Goal: Information Seeking & Learning: Learn about a topic

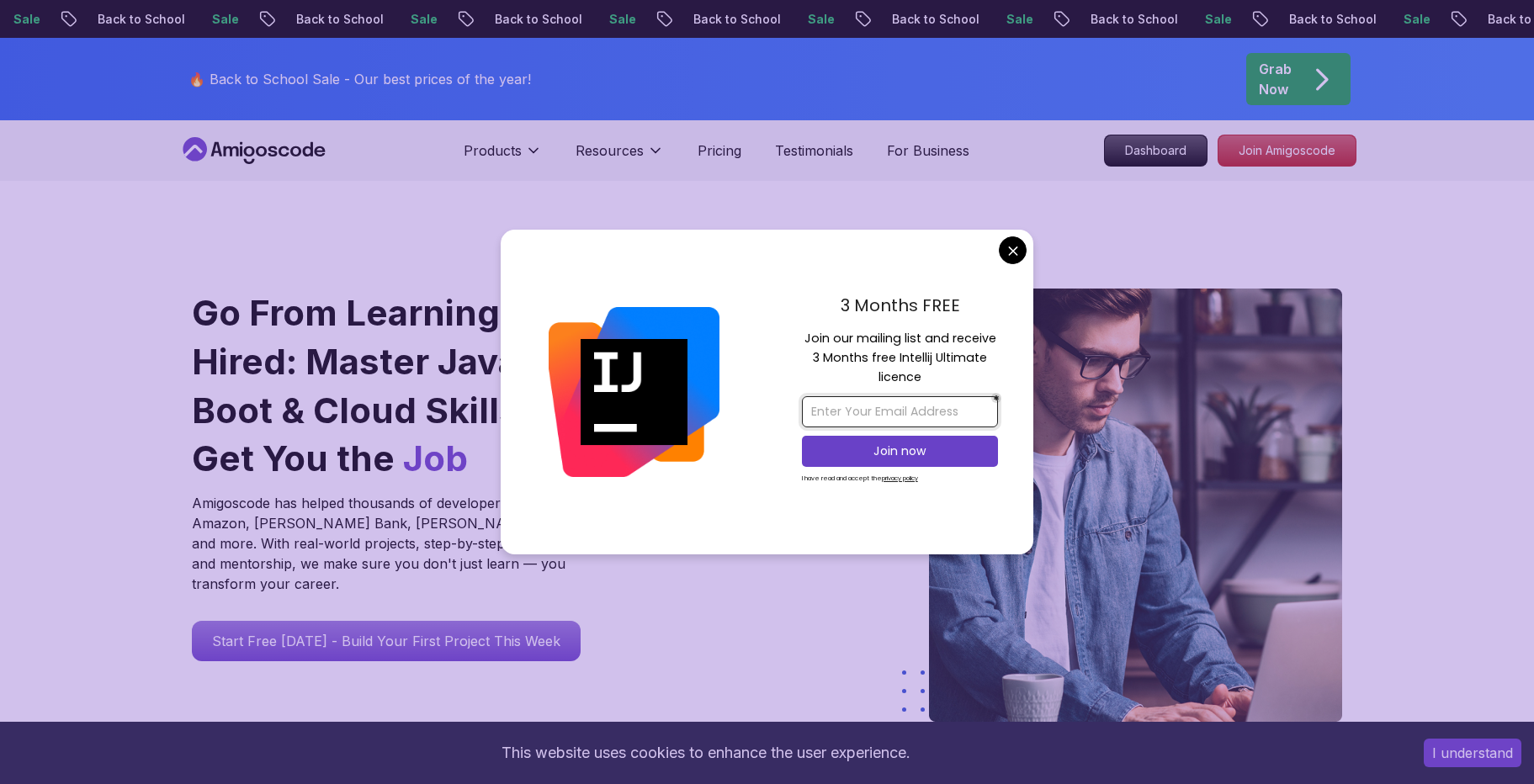
click at [877, 417] on input "email" at bounding box center [900, 411] width 196 height 31
type input "[EMAIL_ADDRESS][DOMAIN_NAME]"
click at [901, 455] on p "Join now" at bounding box center [900, 450] width 159 height 17
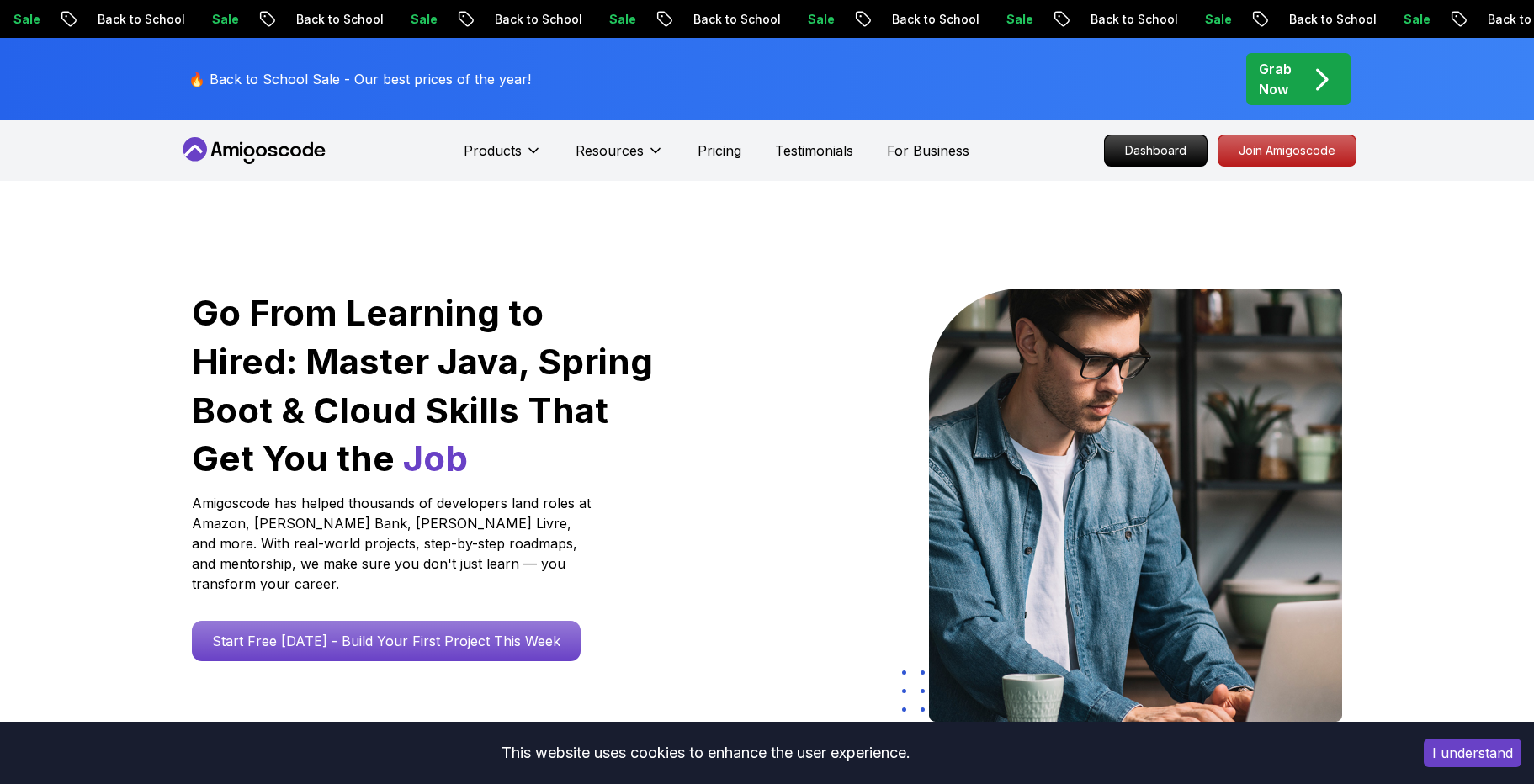
click at [1306, 98] on div "Grab Now" at bounding box center [1298, 78] width 79 height 40
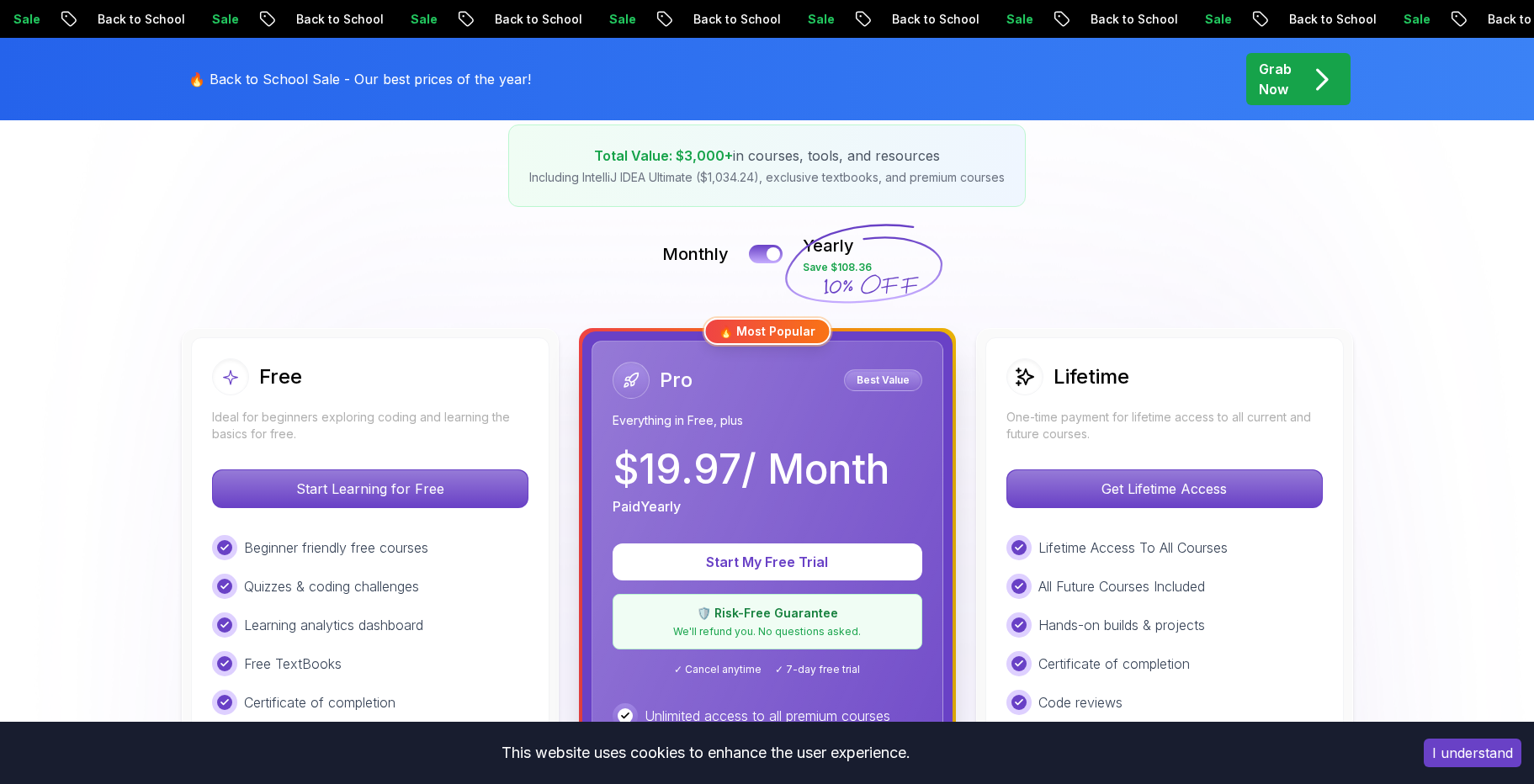
scroll to position [265, 0]
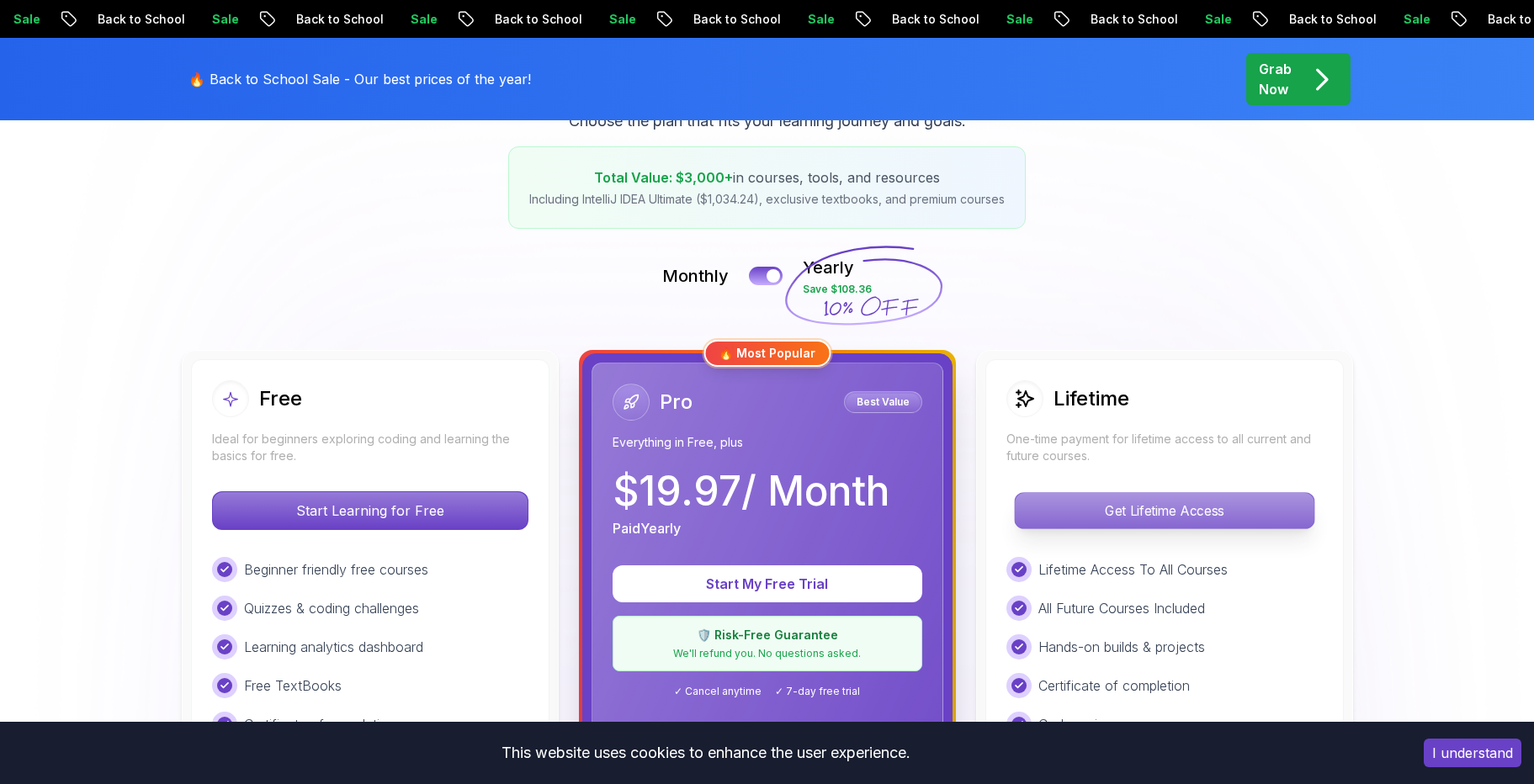
click at [1132, 509] on p "Get Lifetime Access" at bounding box center [1164, 511] width 299 height 36
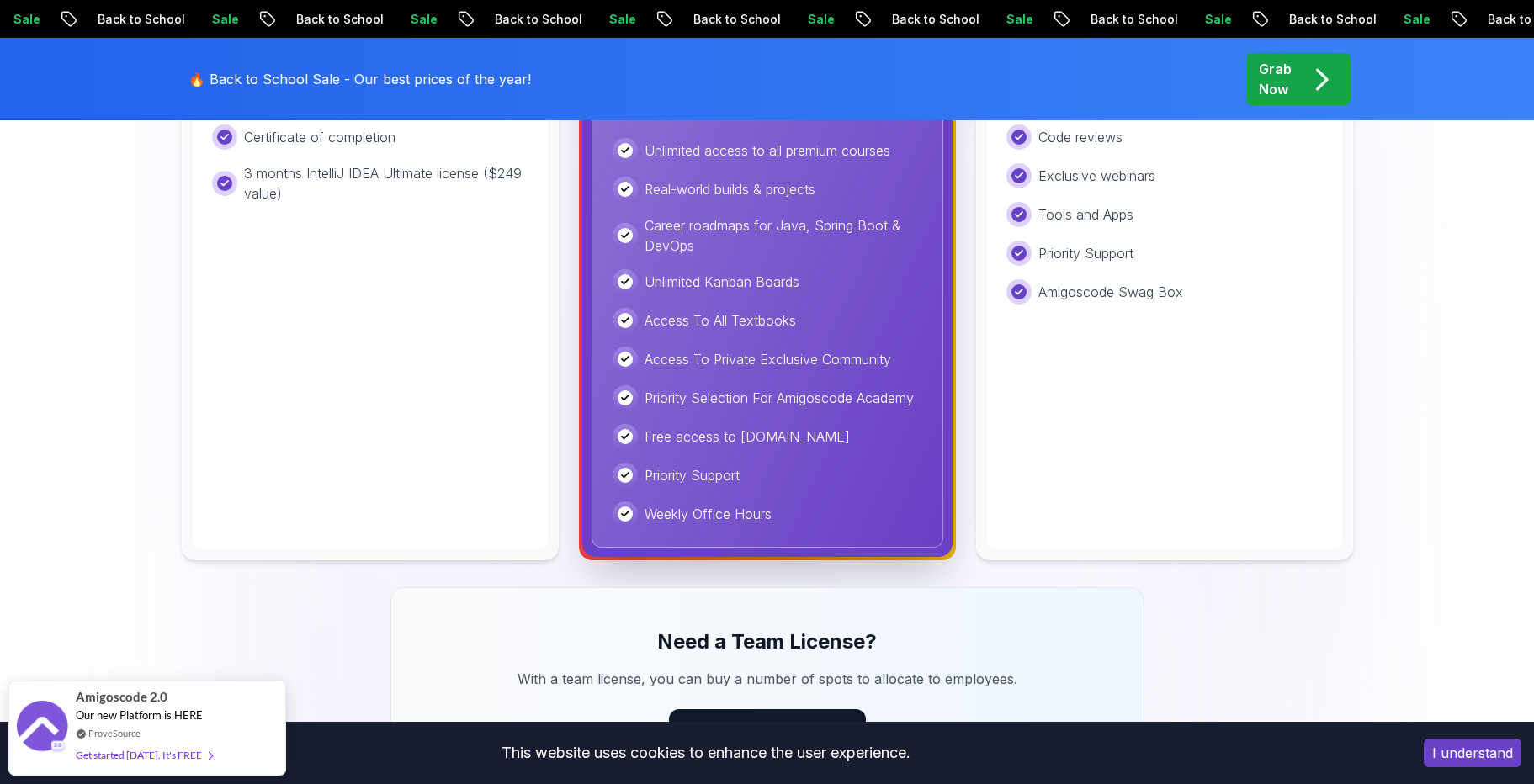
scroll to position [791, 0]
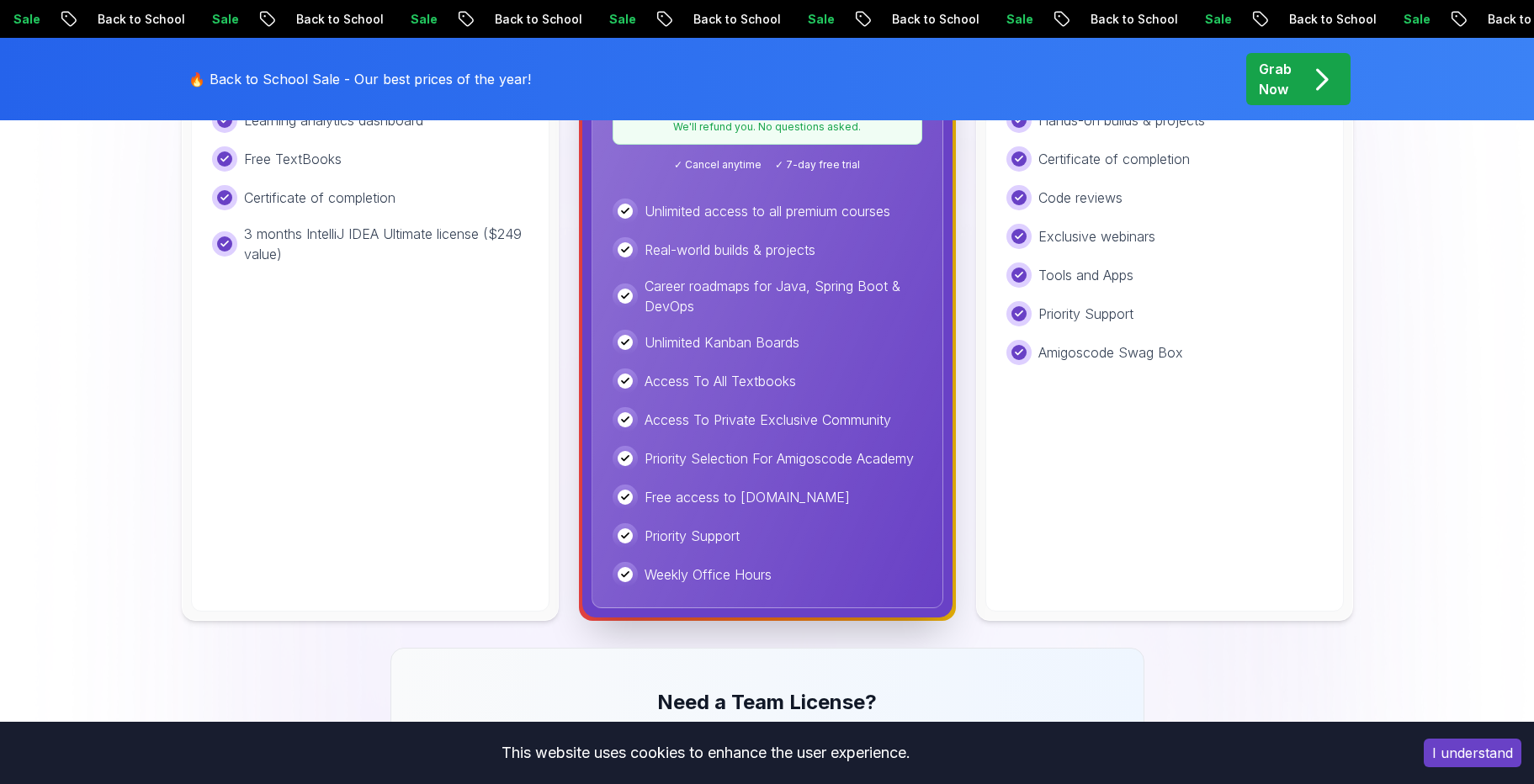
click at [820, 421] on p "Access To Private Exclusive Community" at bounding box center [767, 419] width 246 height 21
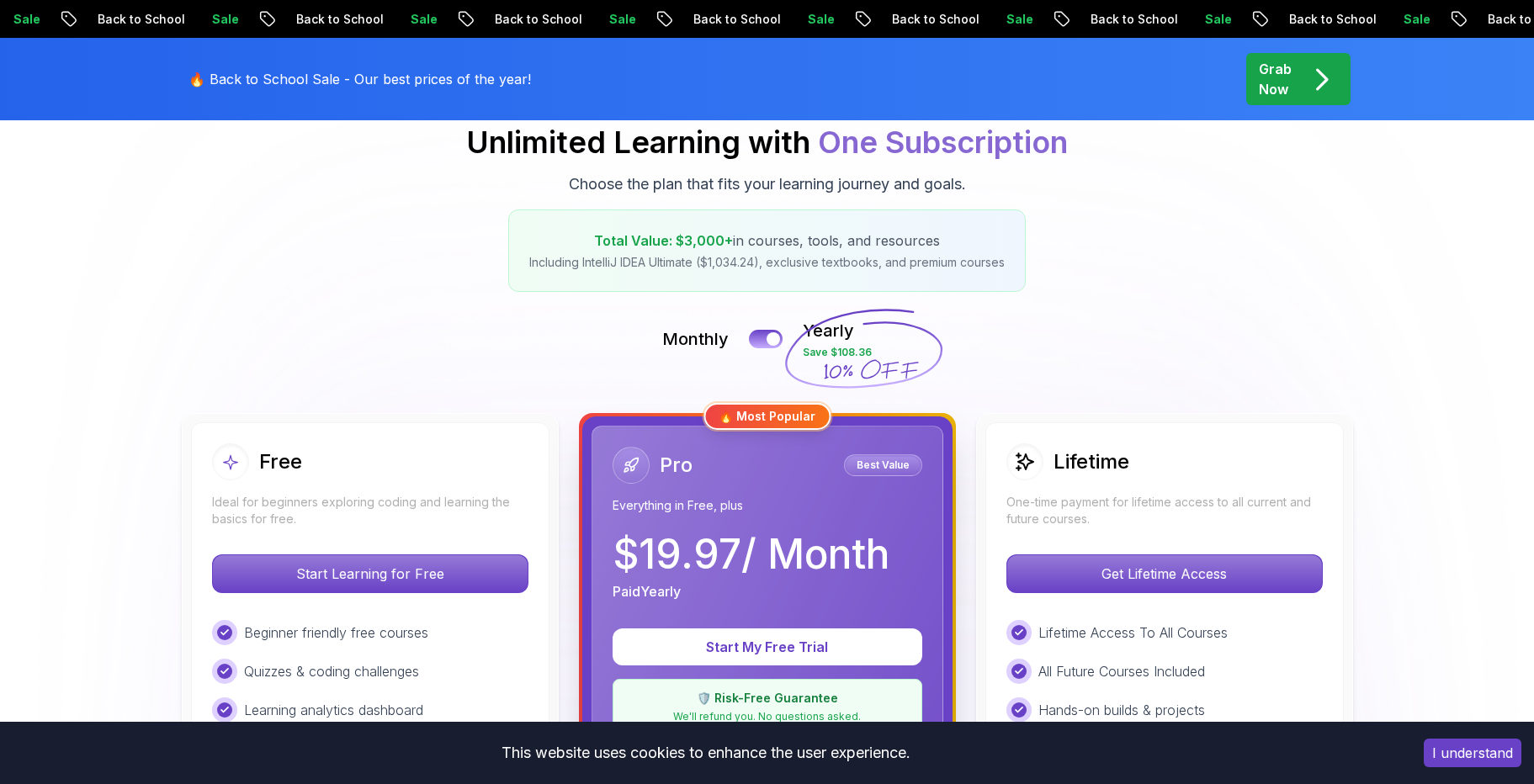
scroll to position [0, 0]
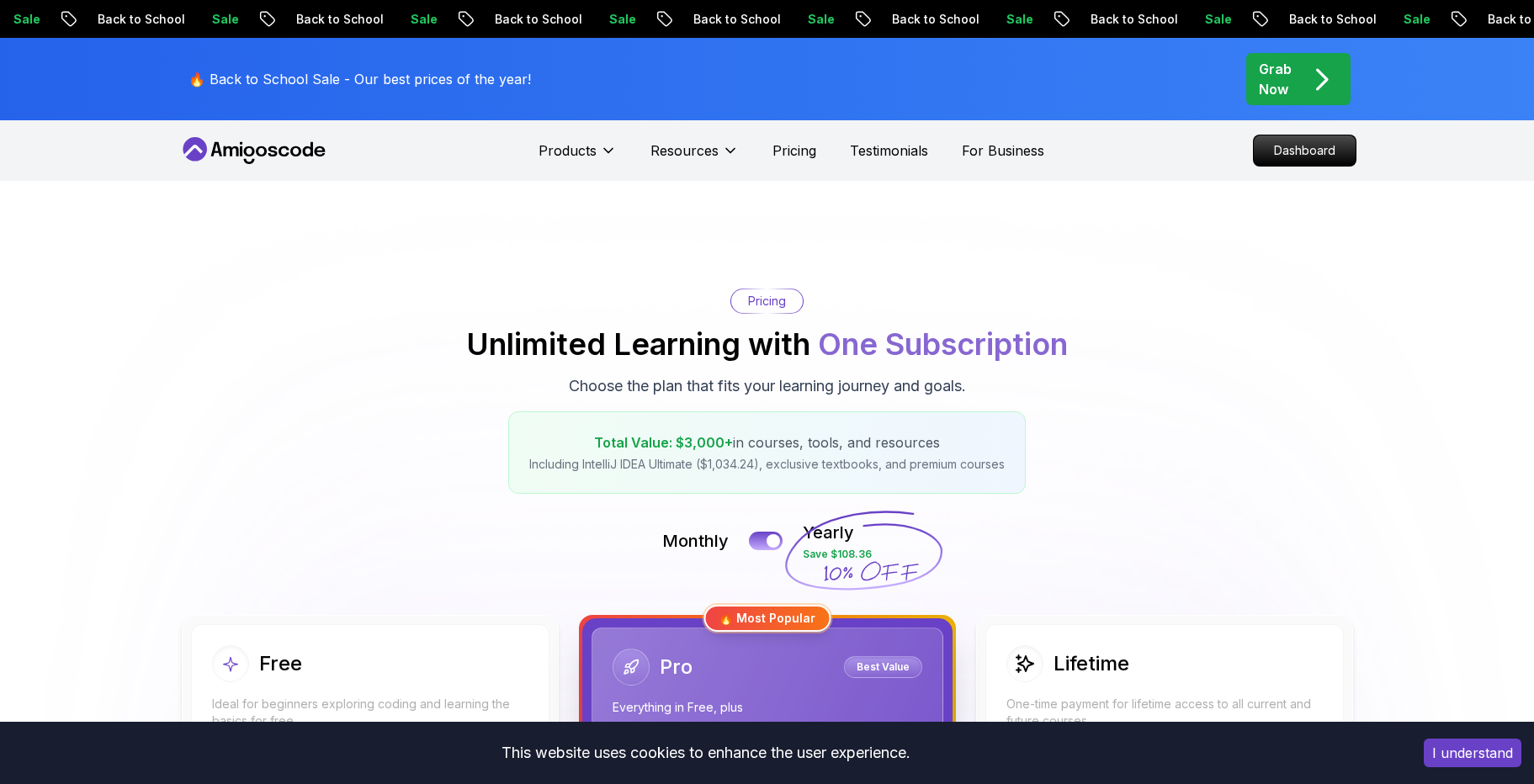
click at [293, 153] on icon at bounding box center [254, 151] width 152 height 27
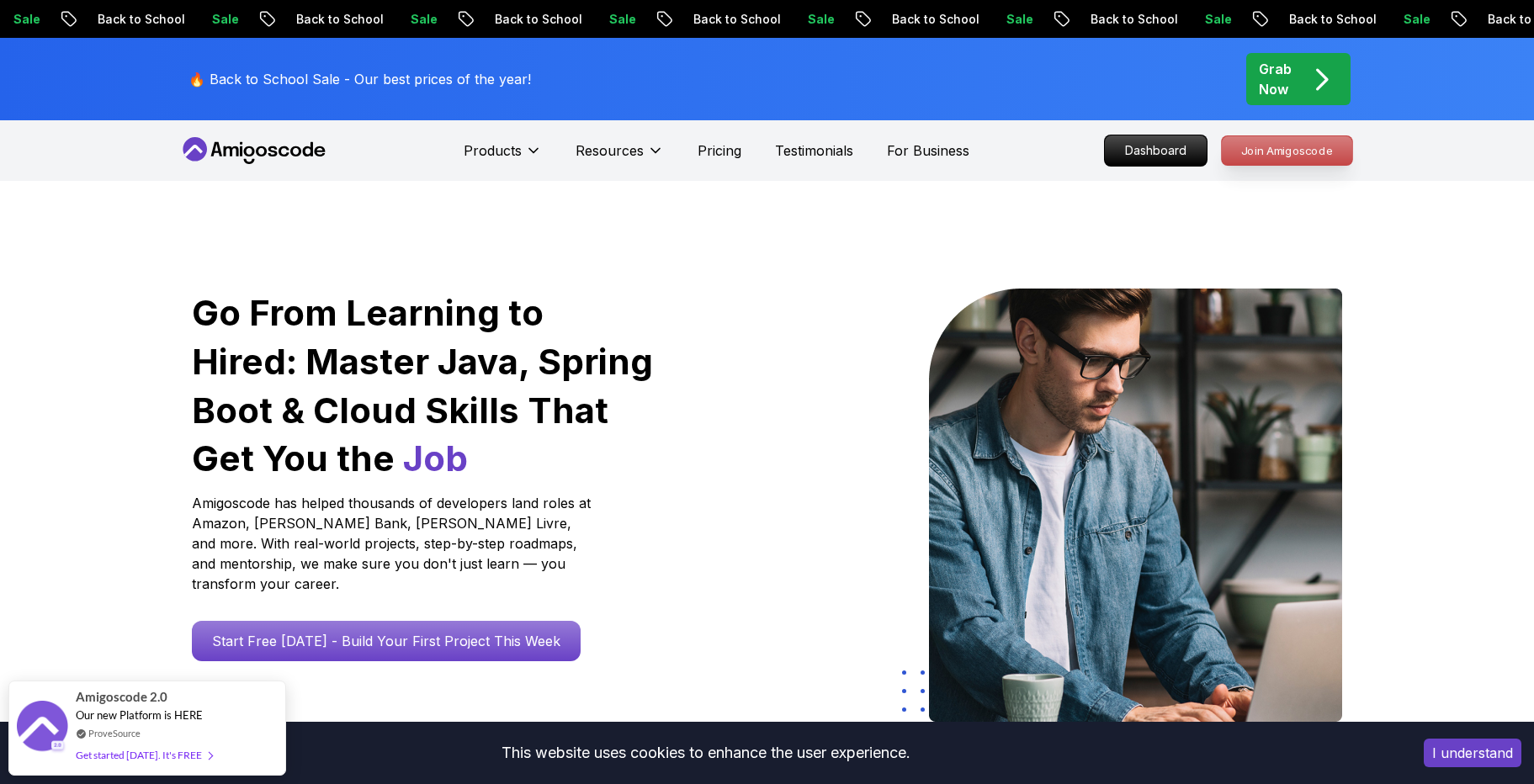
click at [1293, 160] on p "Join Amigoscode" at bounding box center [1287, 151] width 130 height 29
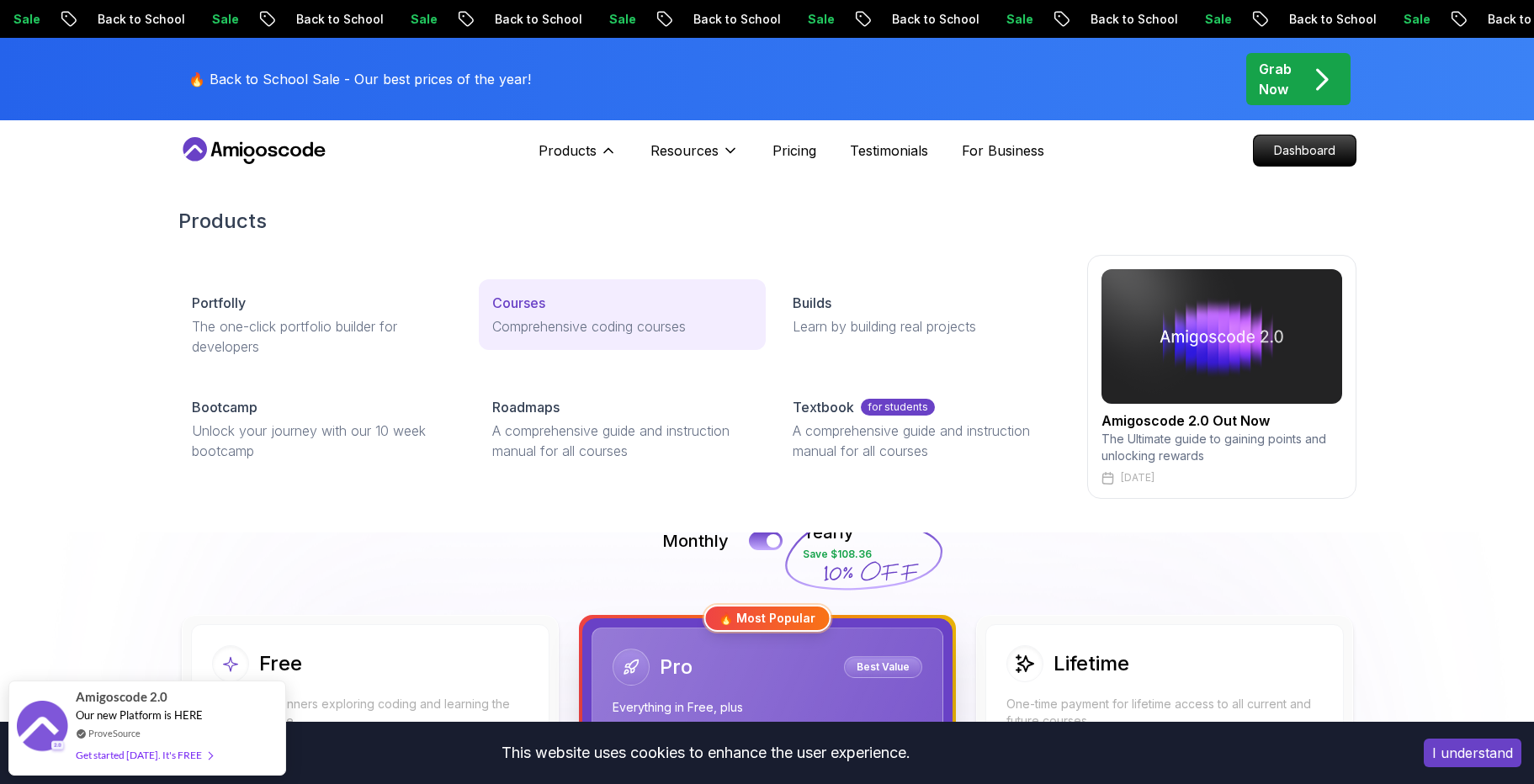
click at [544, 312] on p "Courses" at bounding box center [518, 302] width 53 height 21
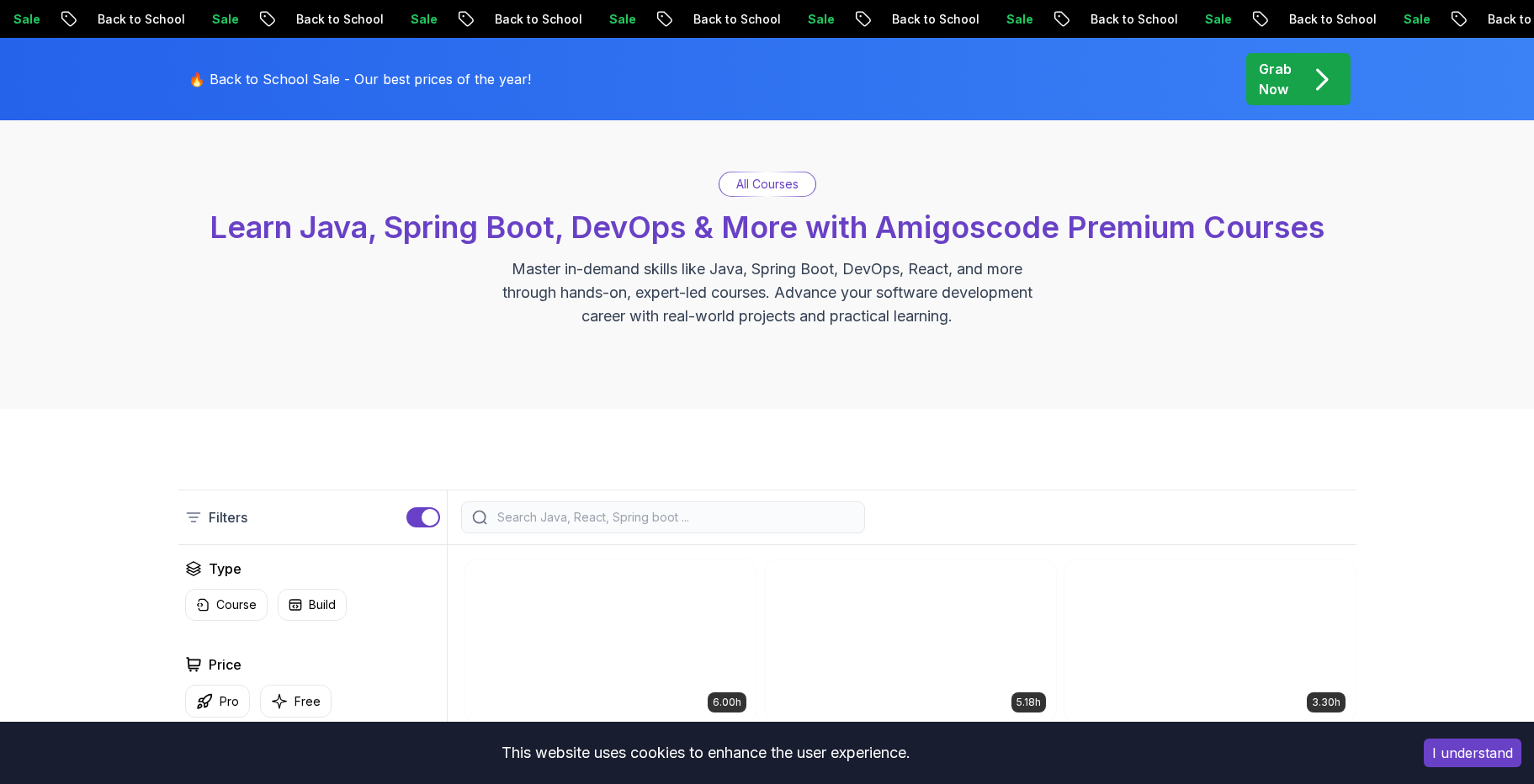
scroll to position [108, 0]
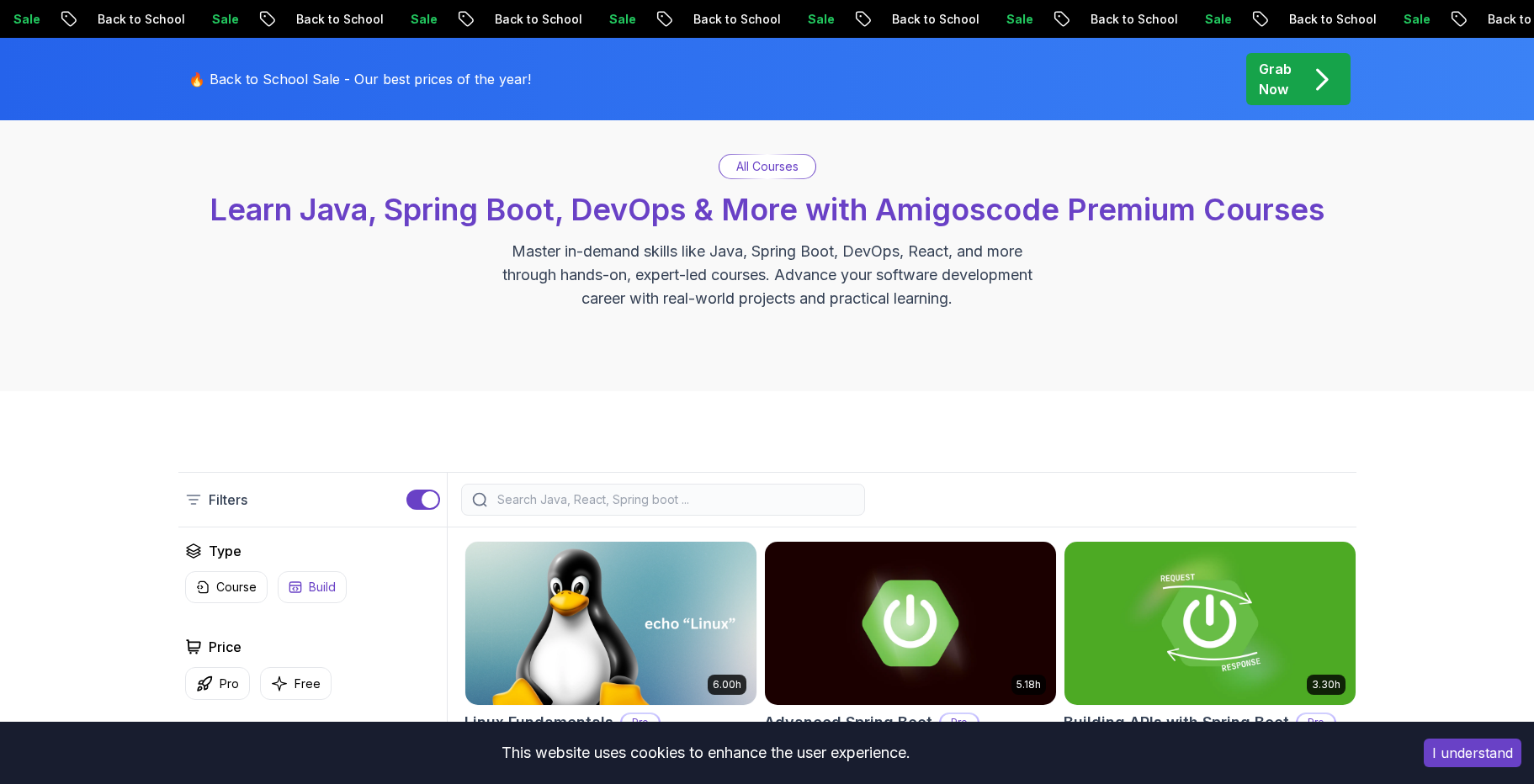
click at [324, 583] on p "Build" at bounding box center [322, 587] width 27 height 17
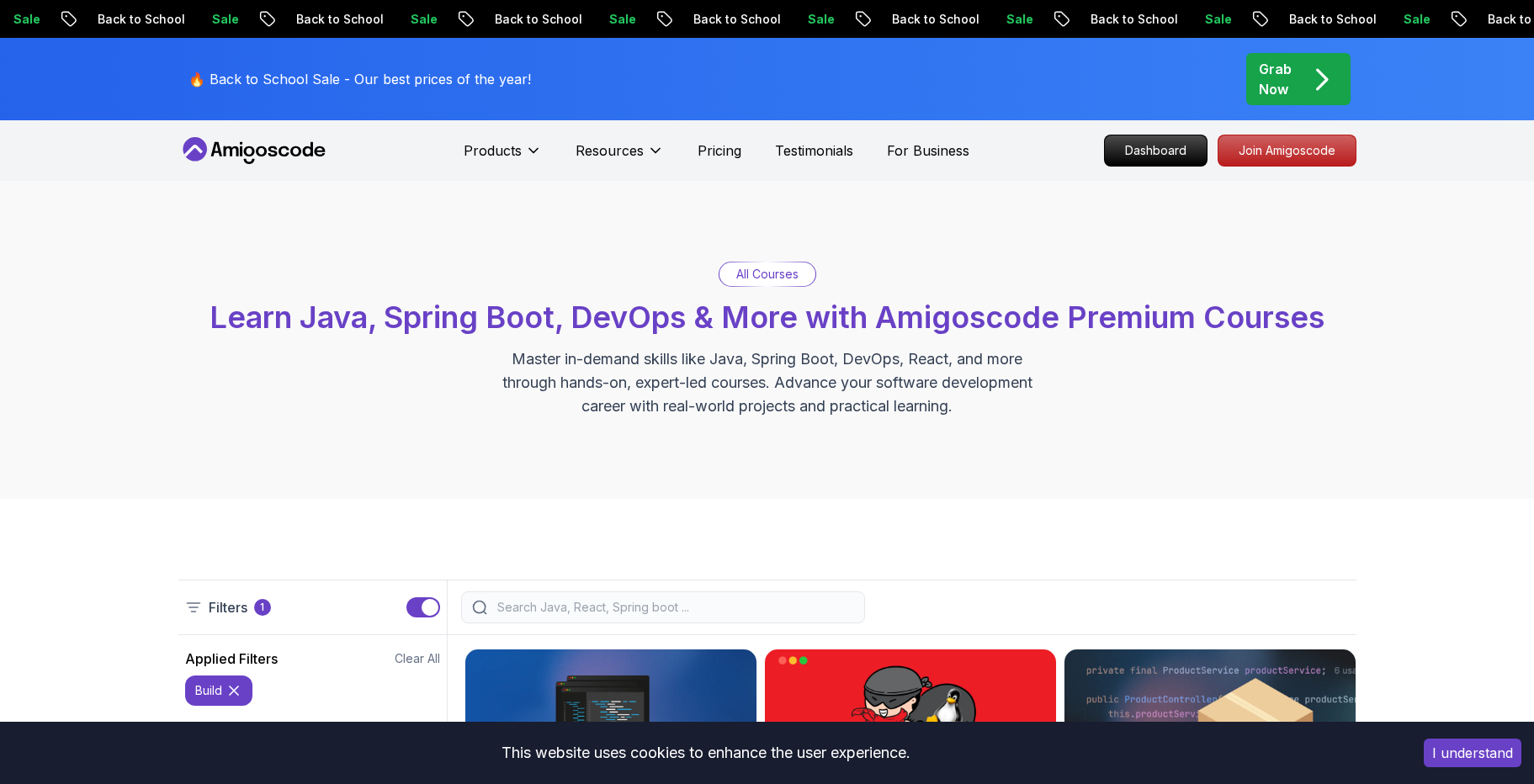
click at [771, 275] on p "All Courses" at bounding box center [767, 274] width 62 height 17
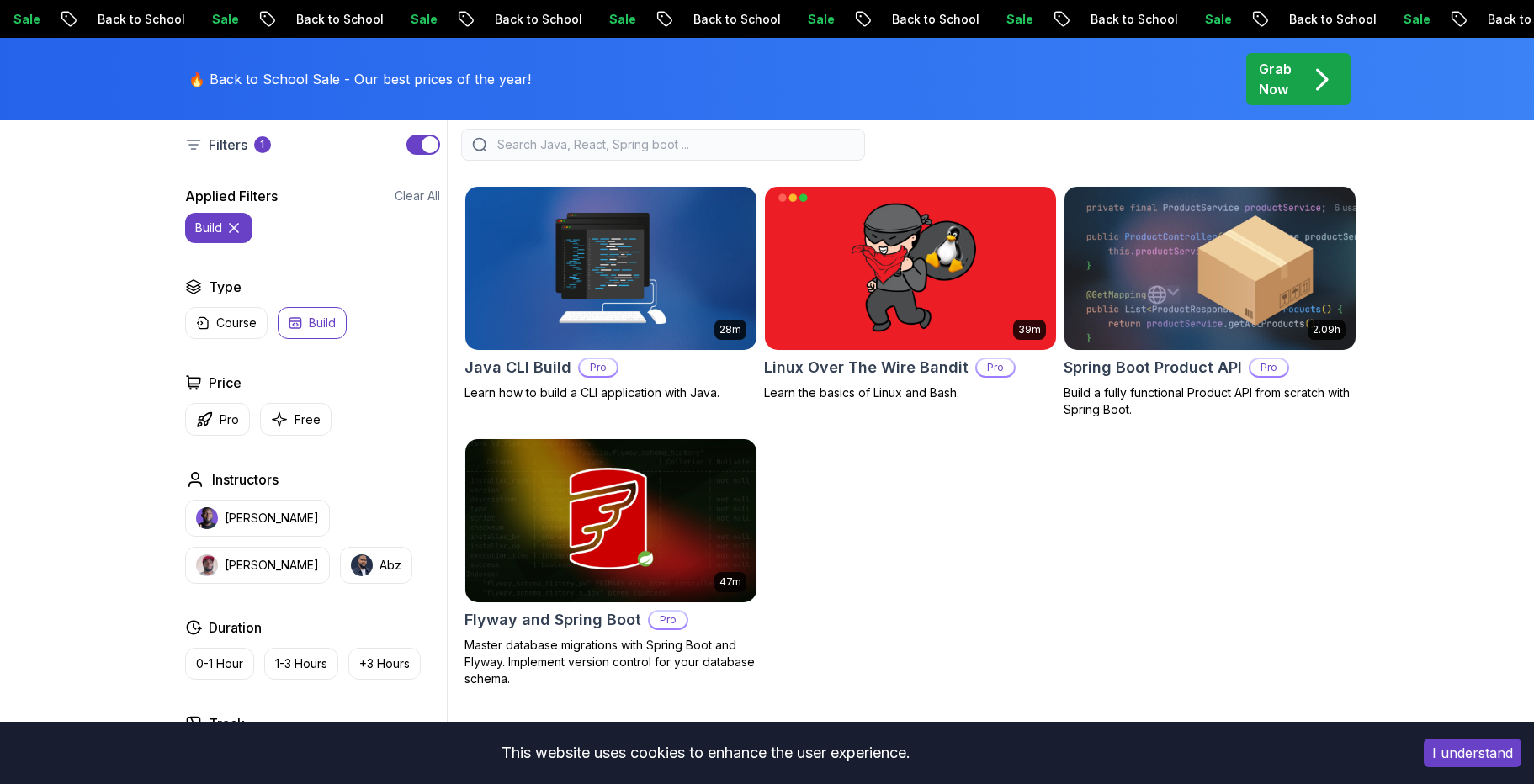
click at [236, 230] on icon at bounding box center [233, 227] width 8 height 8
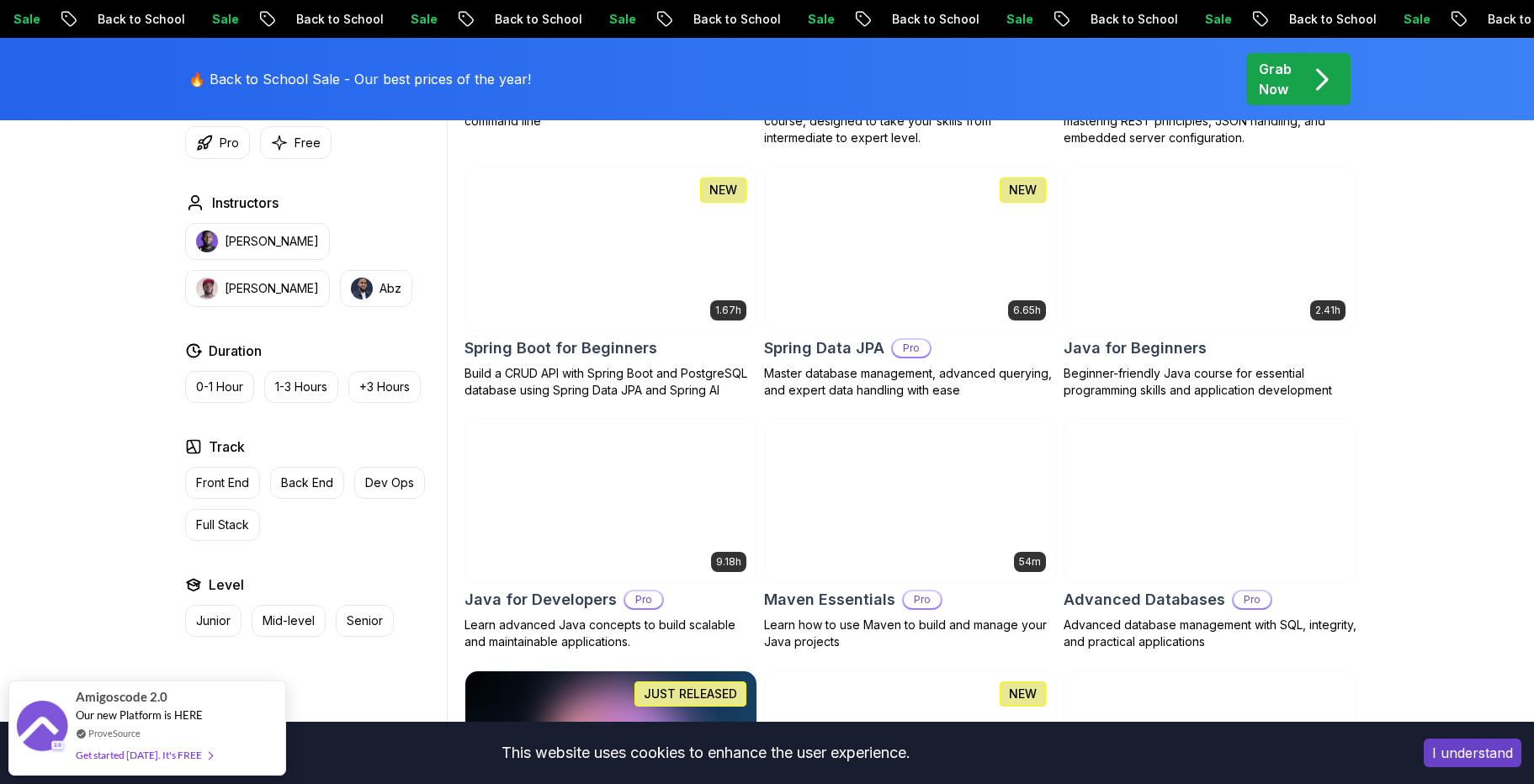
scroll to position [919, 0]
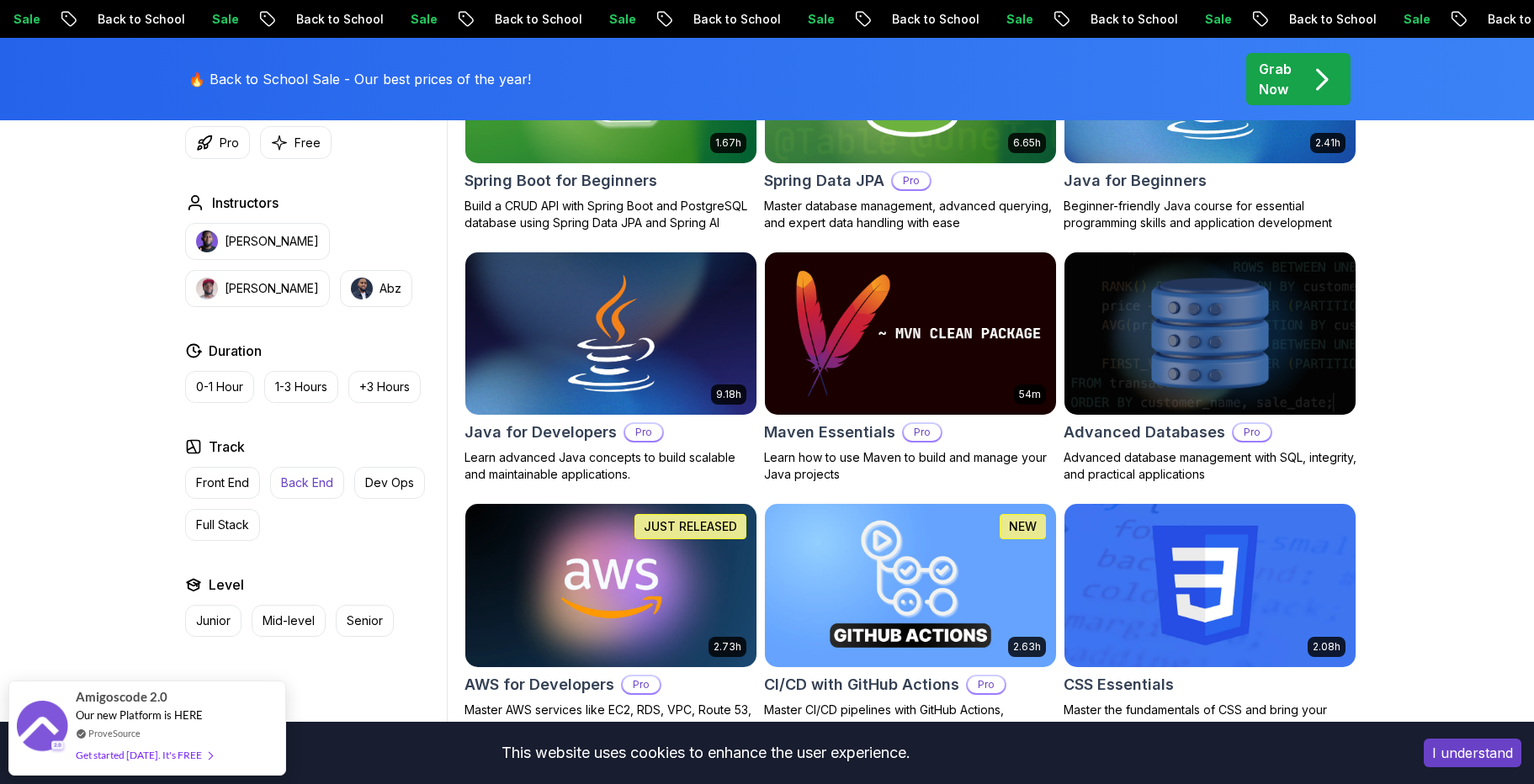
click at [306, 491] on button "Back End" at bounding box center [307, 483] width 74 height 32
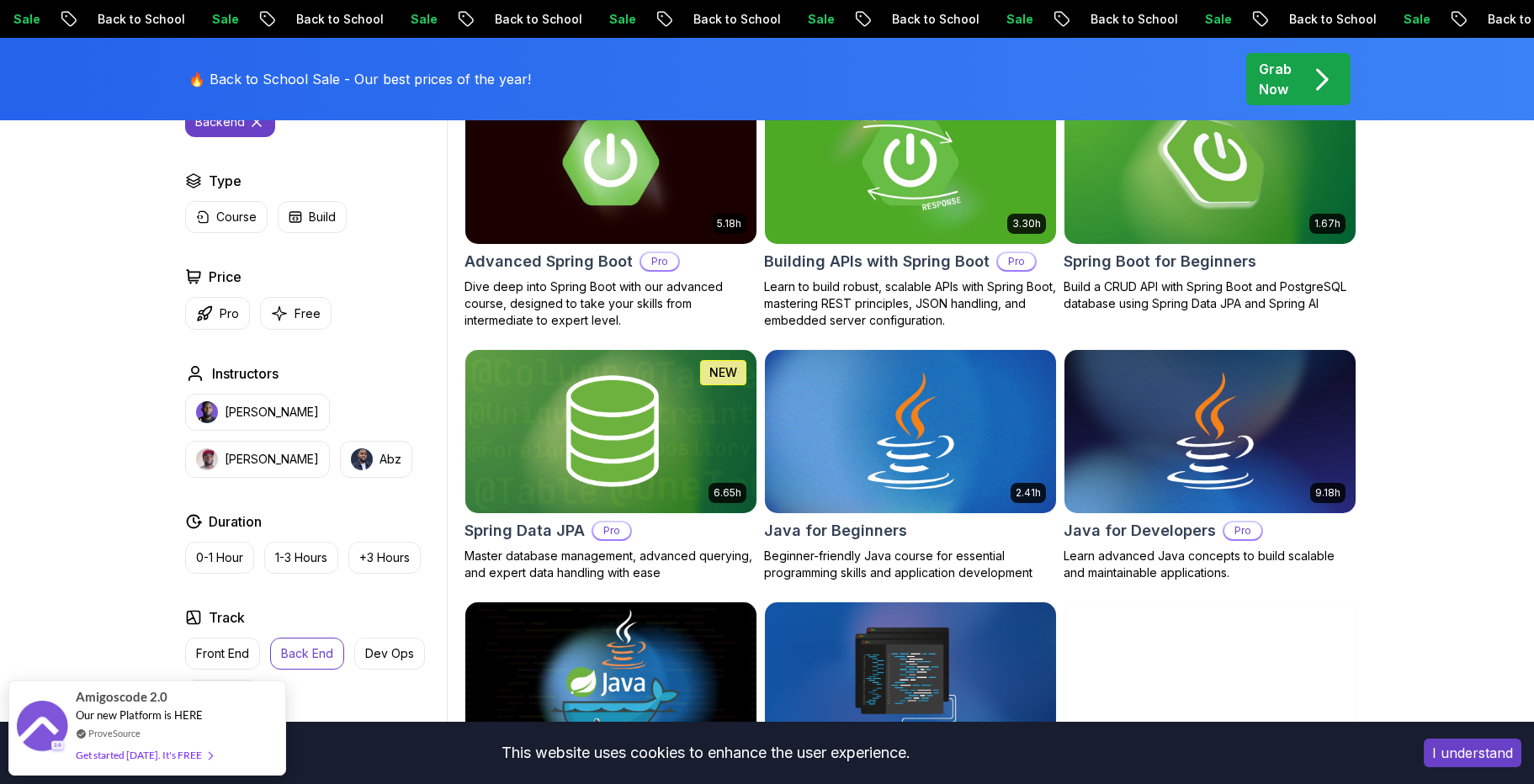
scroll to position [526, 0]
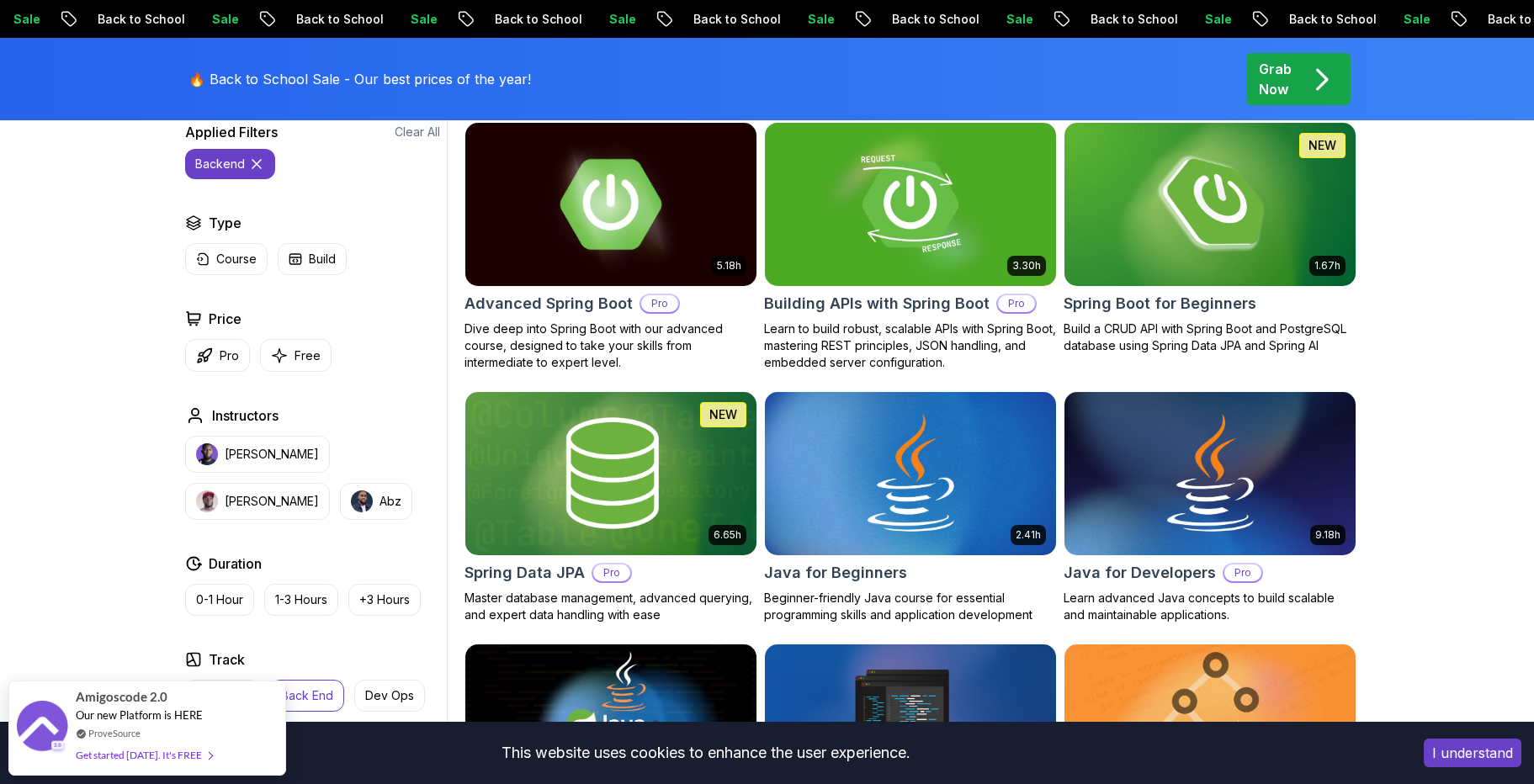
click at [666, 244] on img at bounding box center [610, 203] width 305 height 170
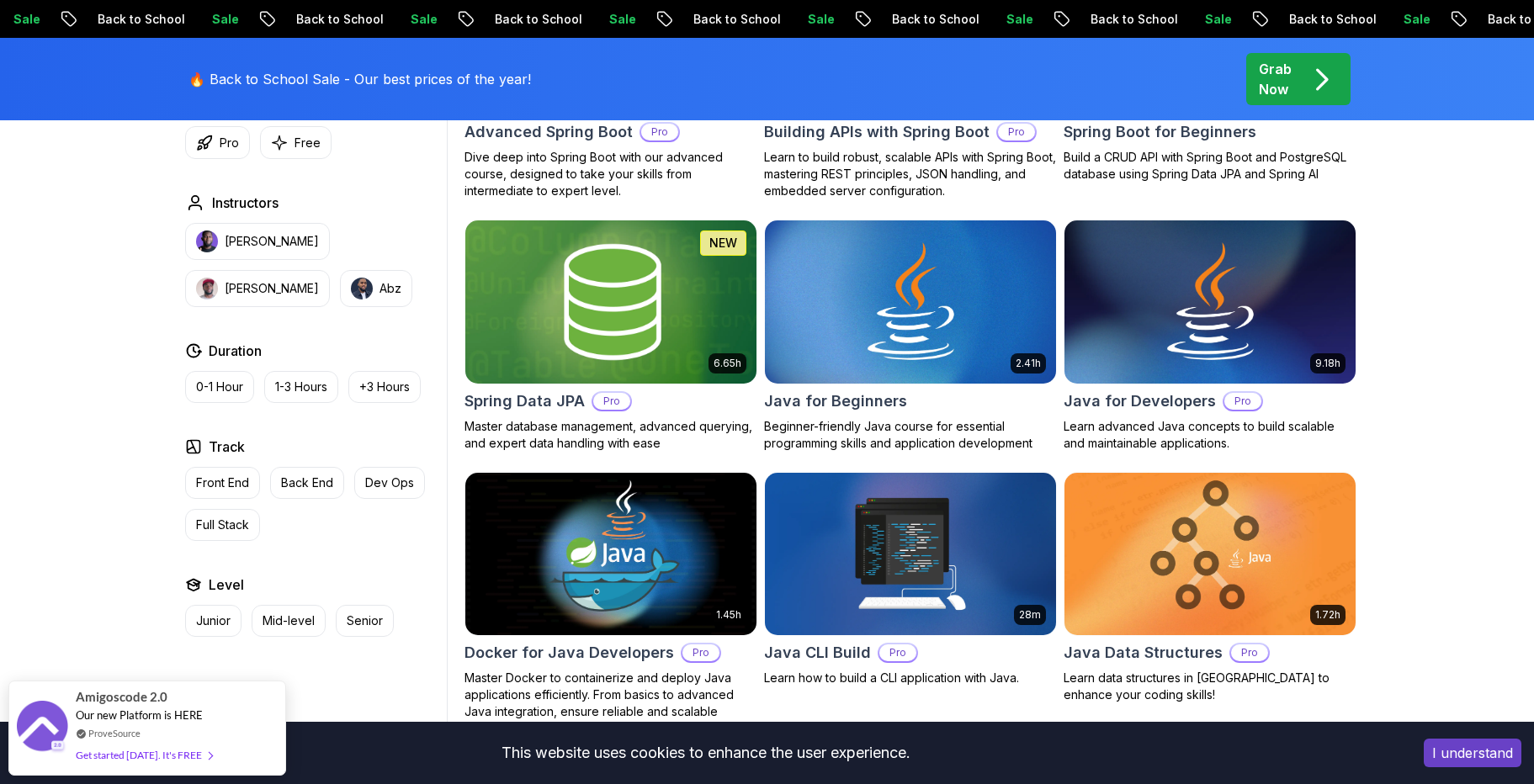
scroll to position [872, 0]
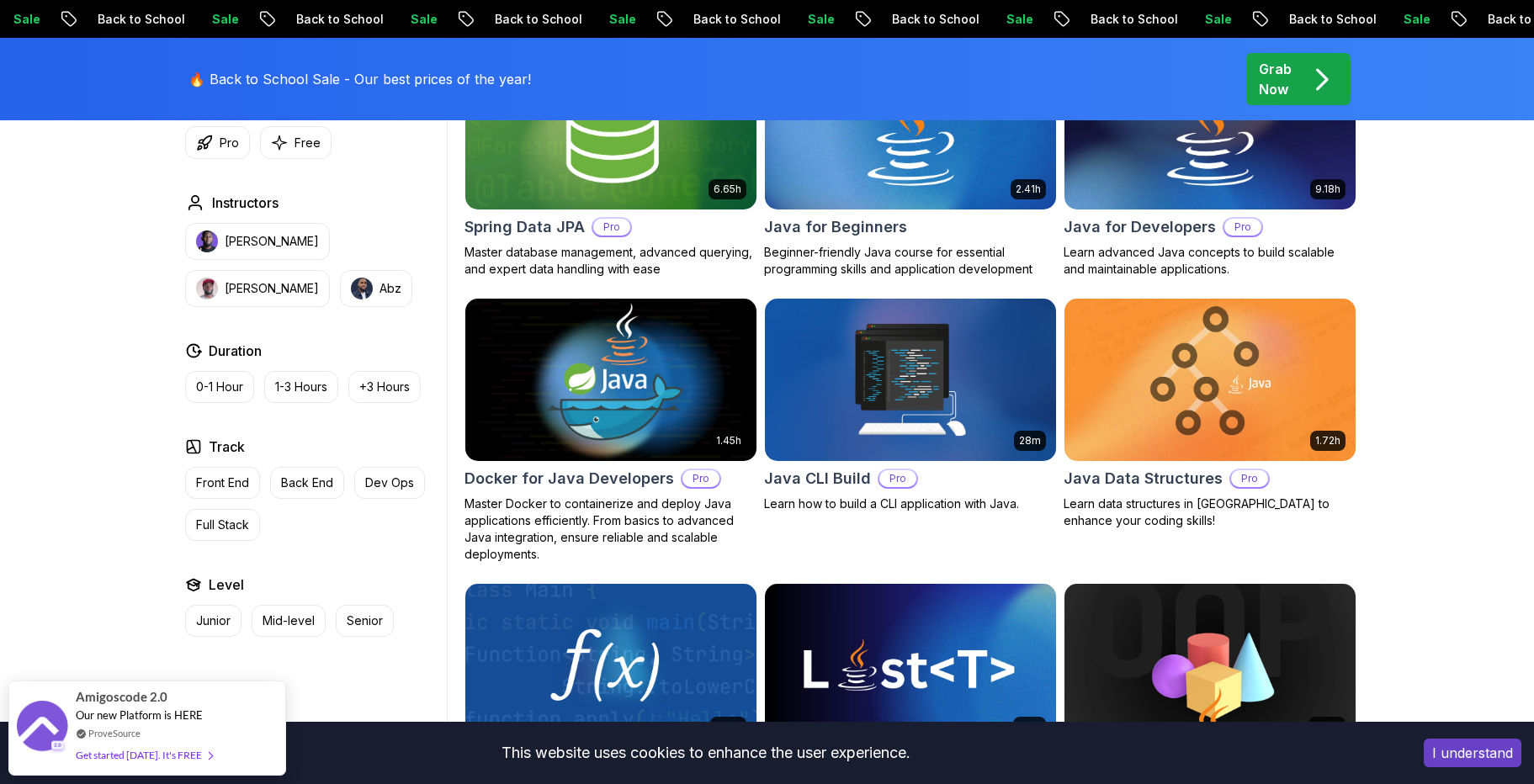
click at [615, 425] on img at bounding box center [610, 379] width 305 height 170
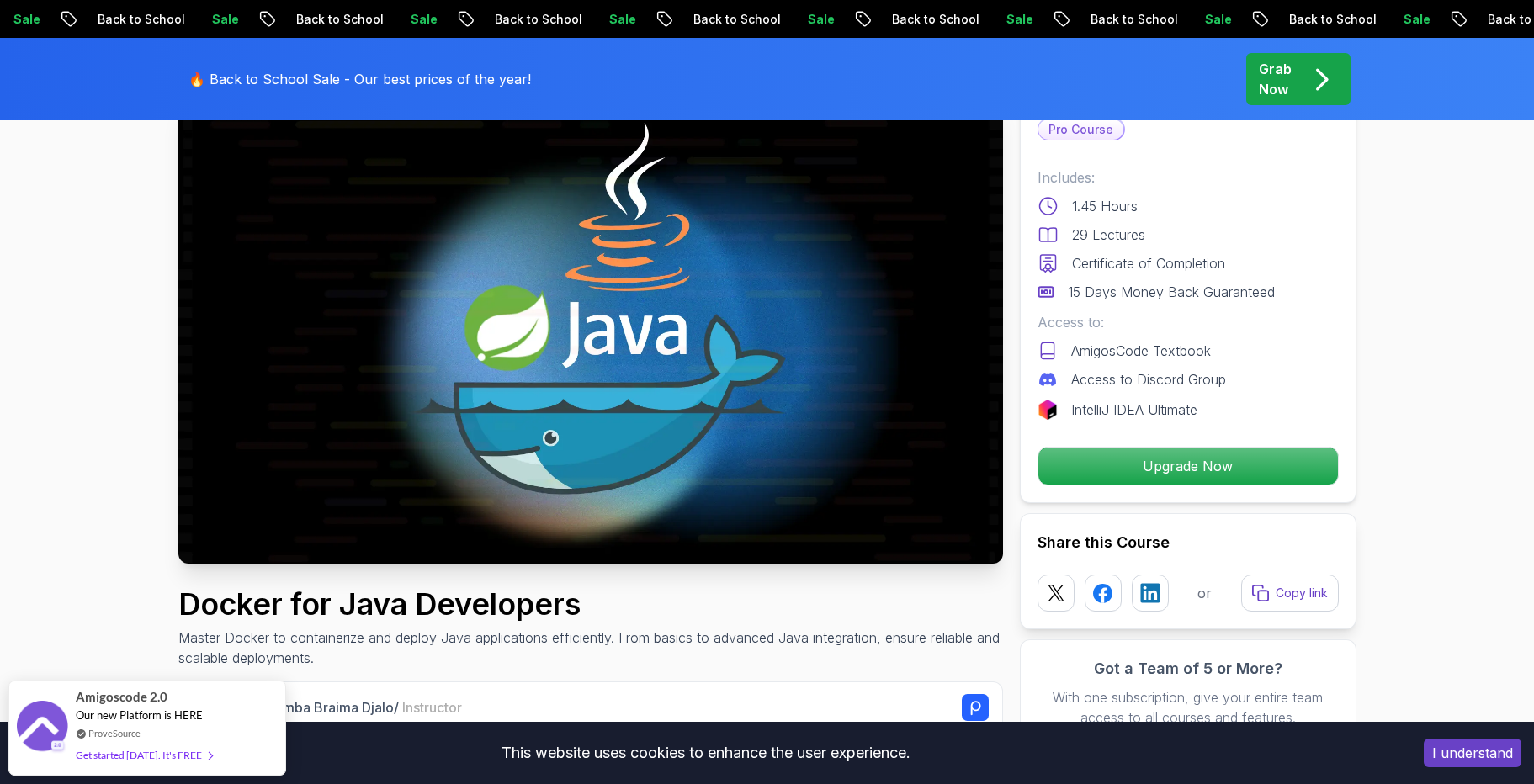
scroll to position [72, 0]
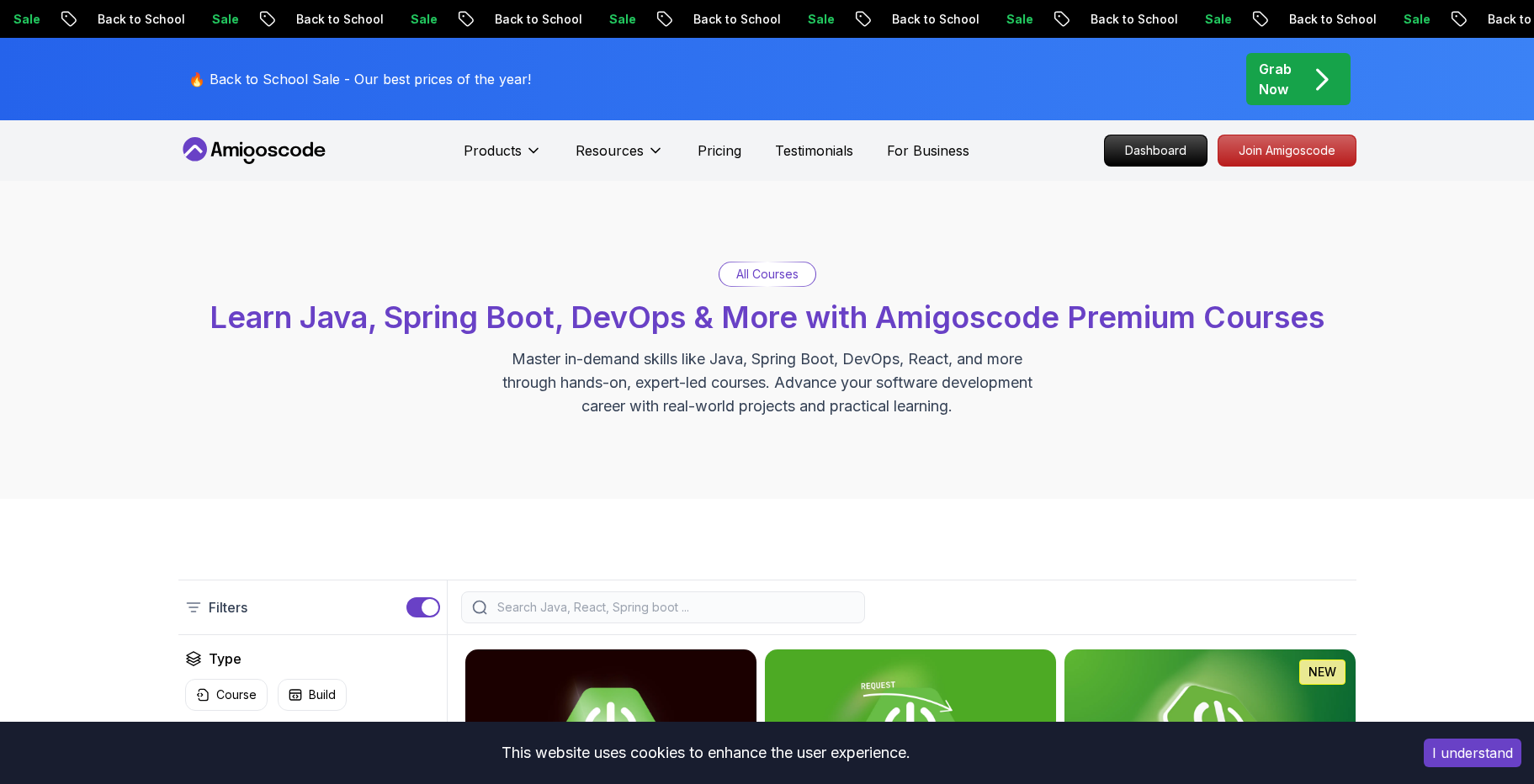
click at [1303, 95] on div "Grab Now" at bounding box center [1298, 78] width 79 height 40
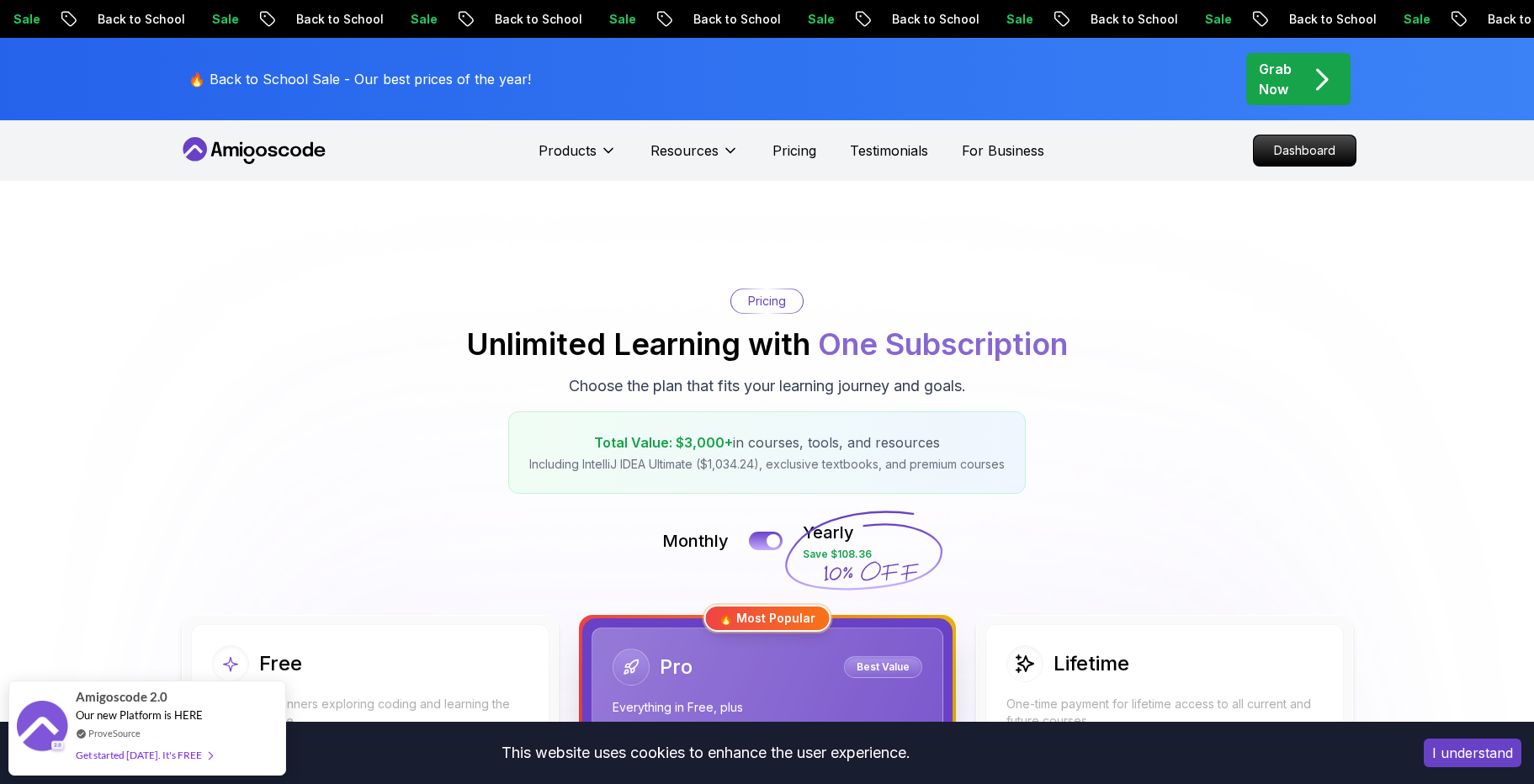
scroll to position [7, 0]
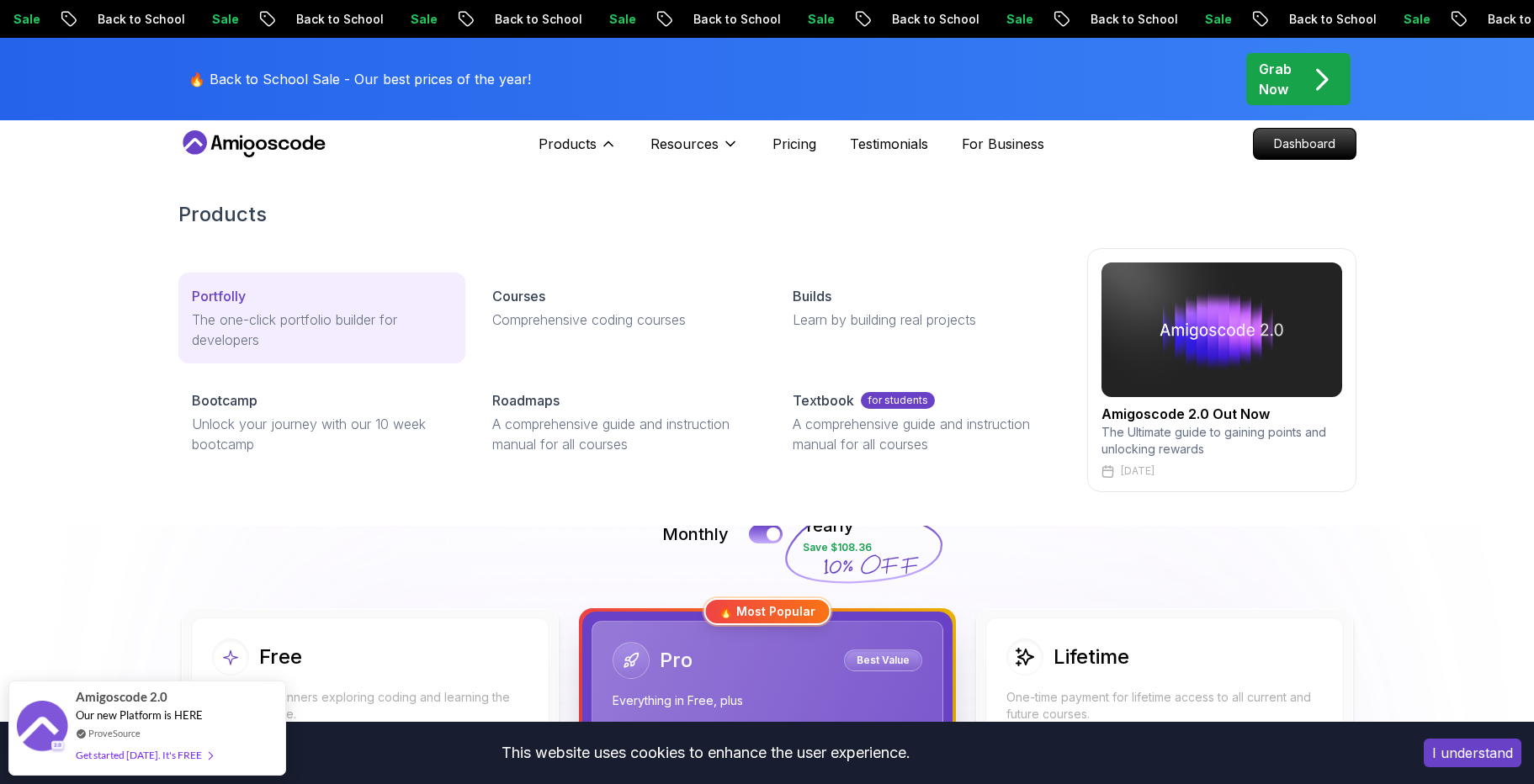
click at [430, 320] on p "The one-click portfolio builder for developers" at bounding box center [321, 329] width 260 height 40
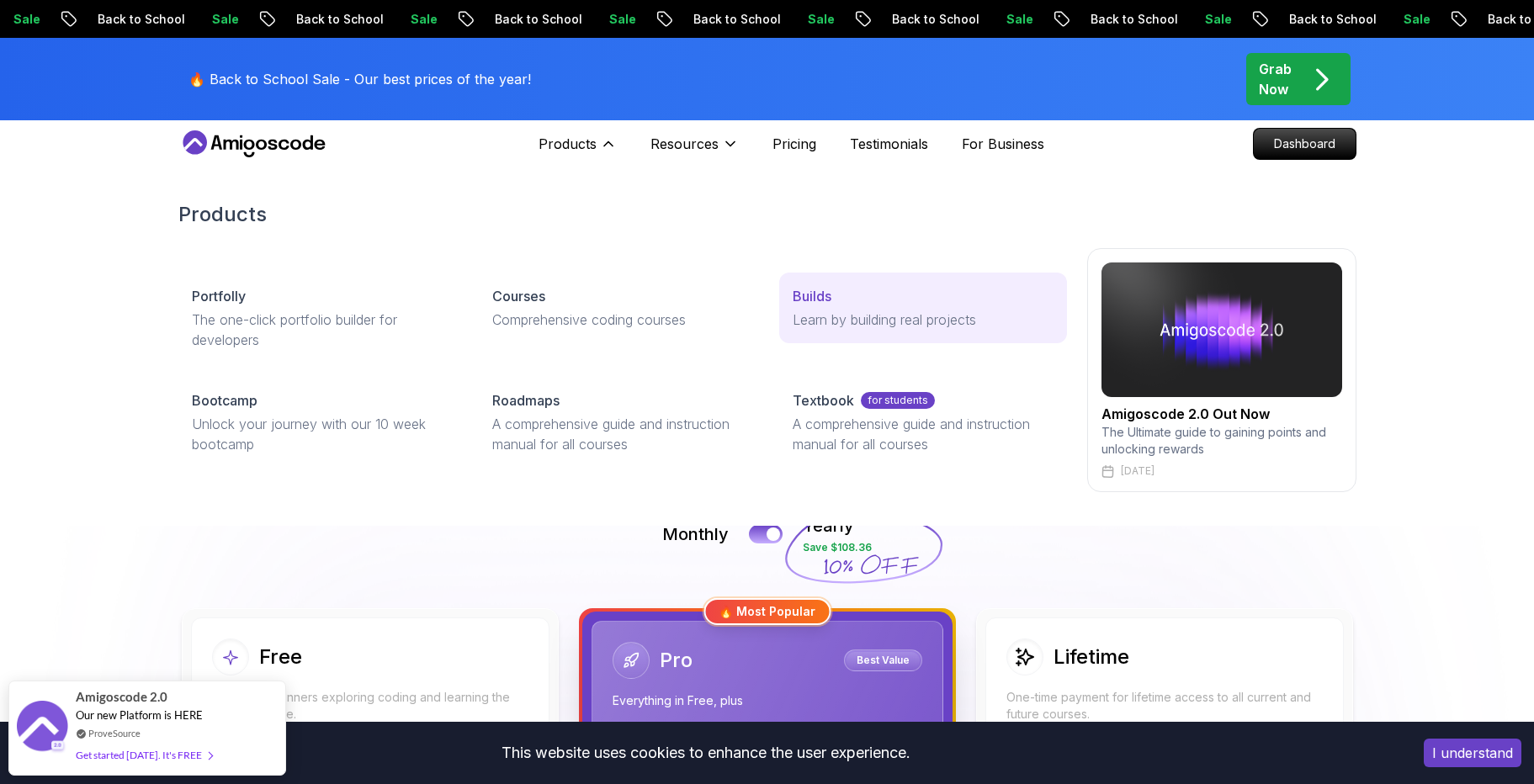
click at [839, 309] on link "Builds Learn by building real projects" at bounding box center [923, 308] width 287 height 70
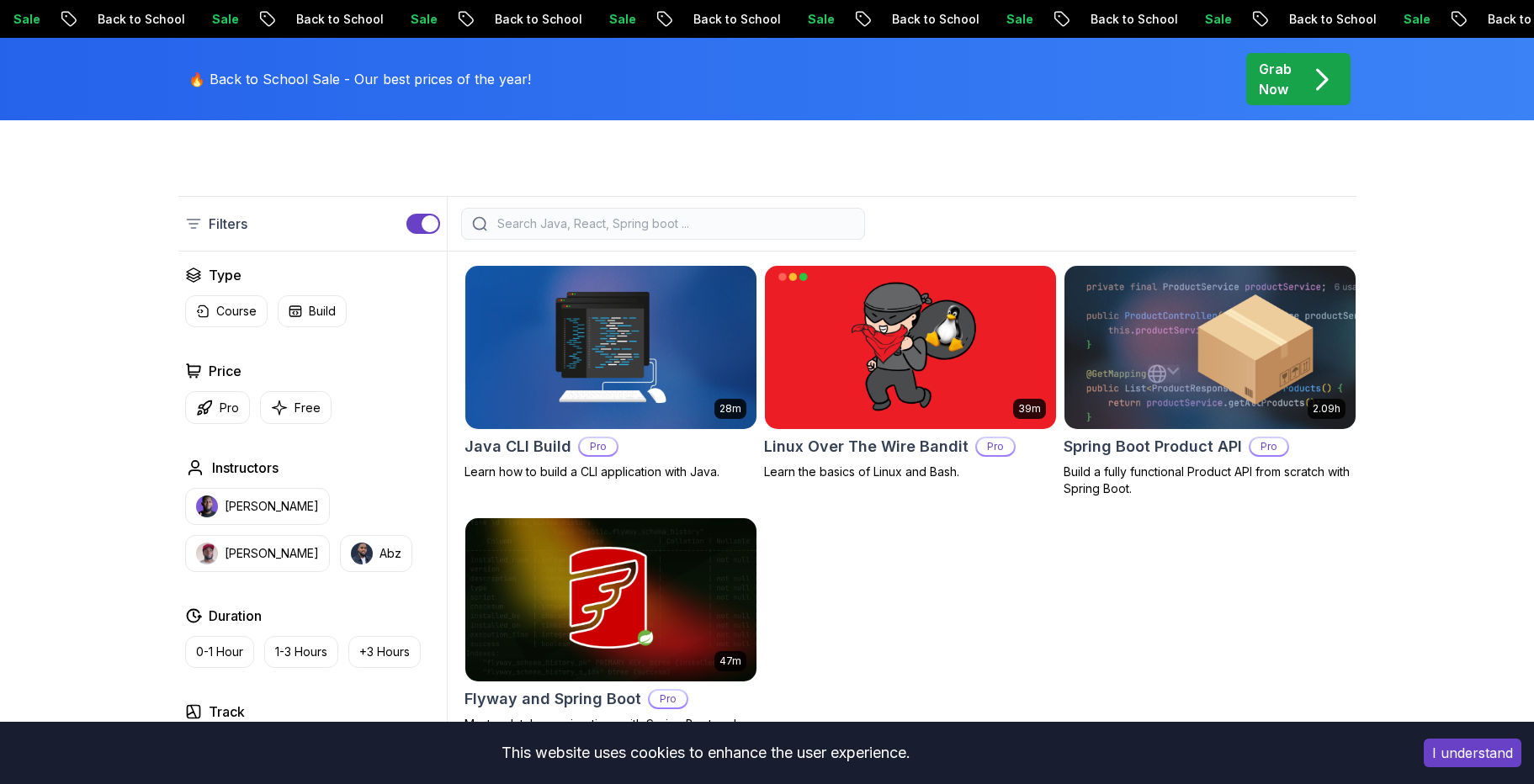
scroll to position [387, 0]
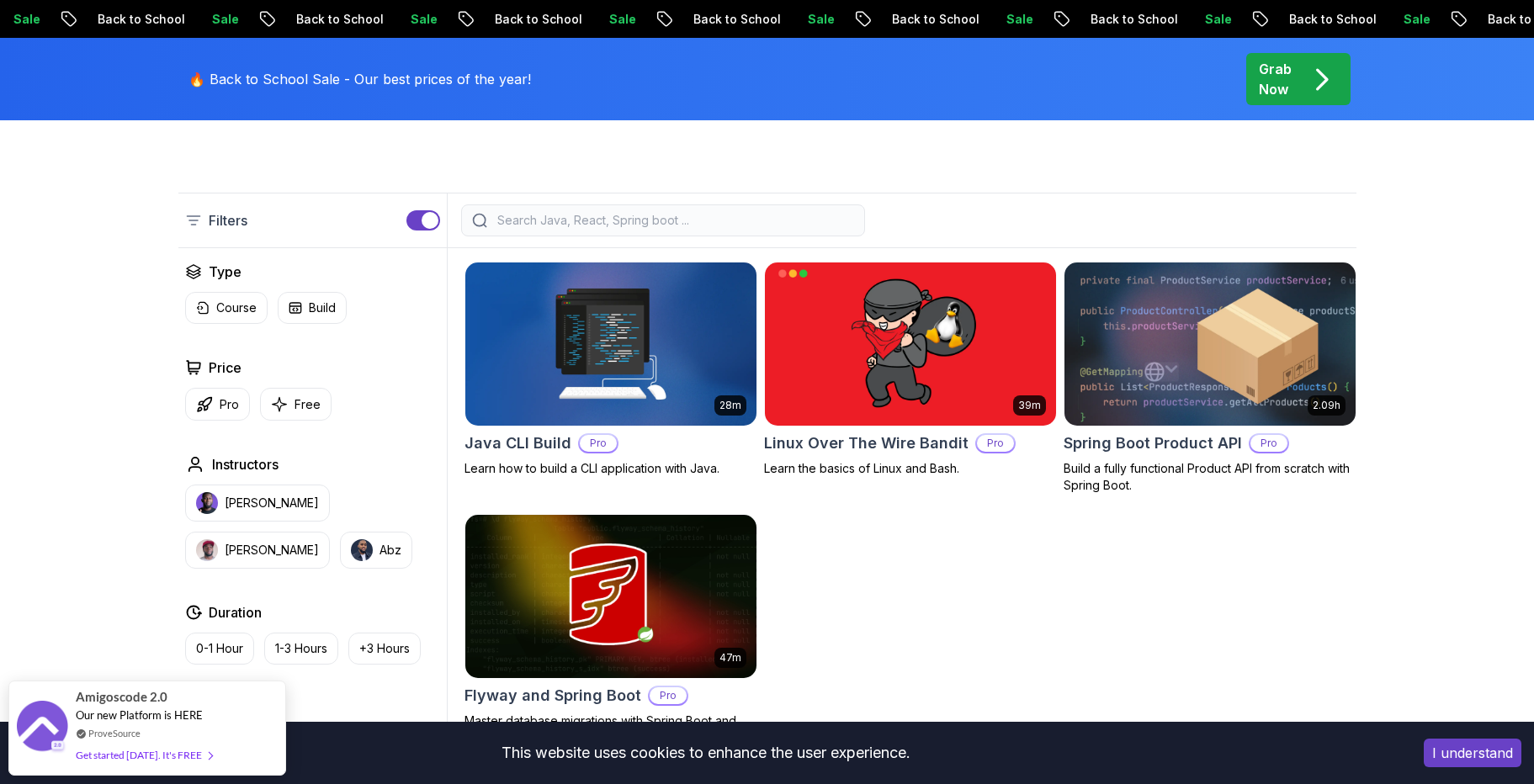
click at [1194, 363] on img at bounding box center [1209, 343] width 305 height 170
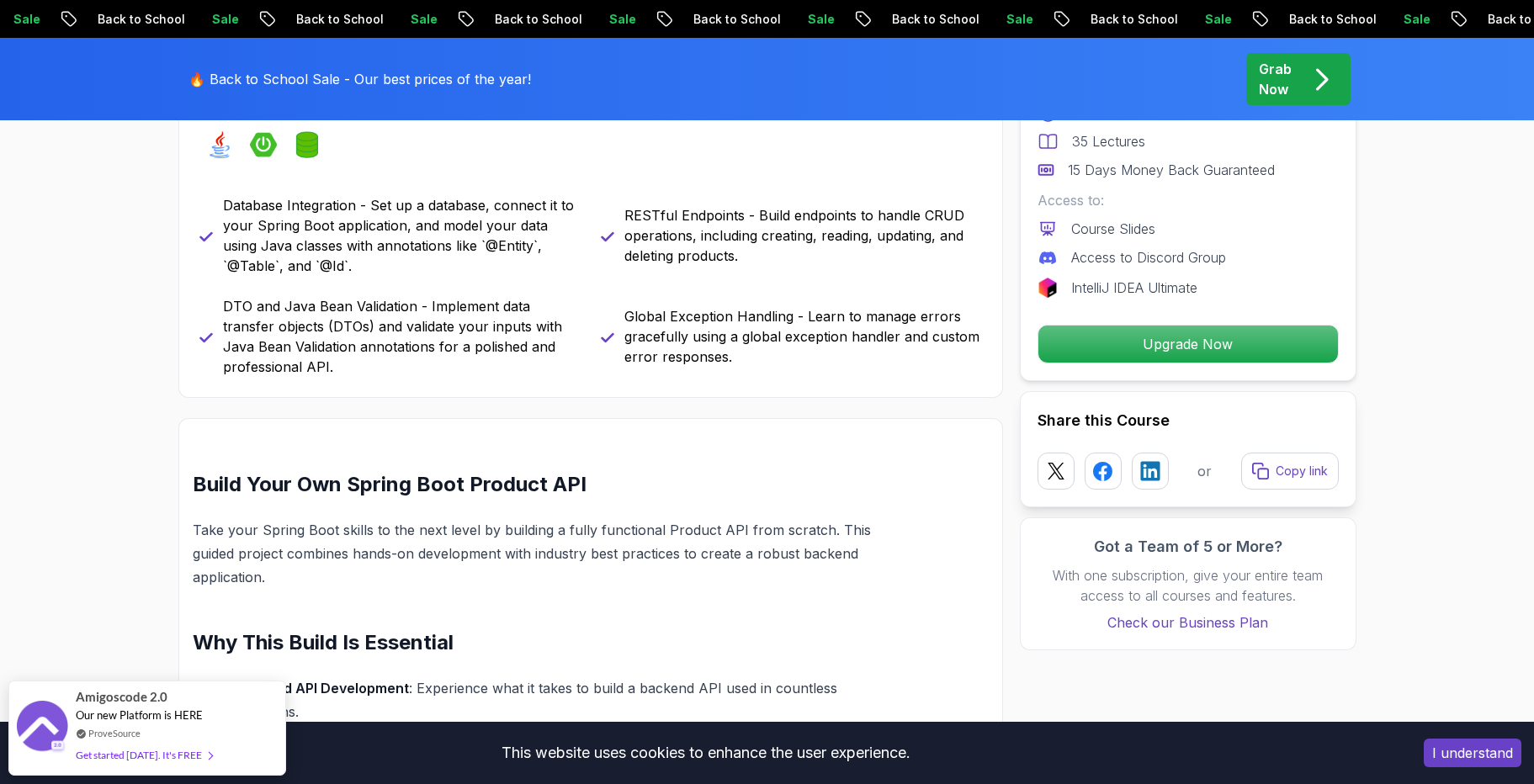
scroll to position [755, 0]
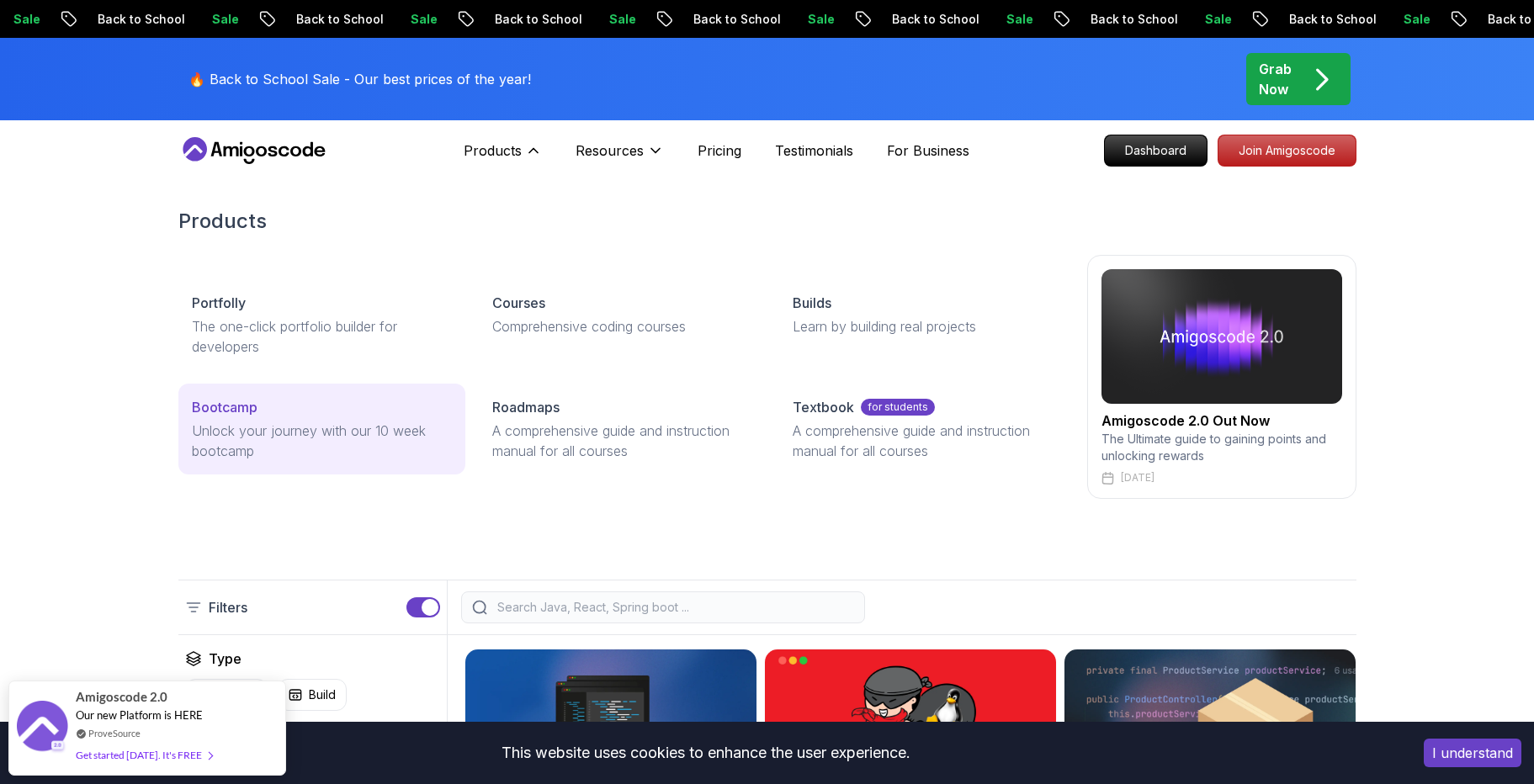
click at [409, 429] on p "Unlock your journey with our 10 week bootcamp" at bounding box center [321, 441] width 260 height 40
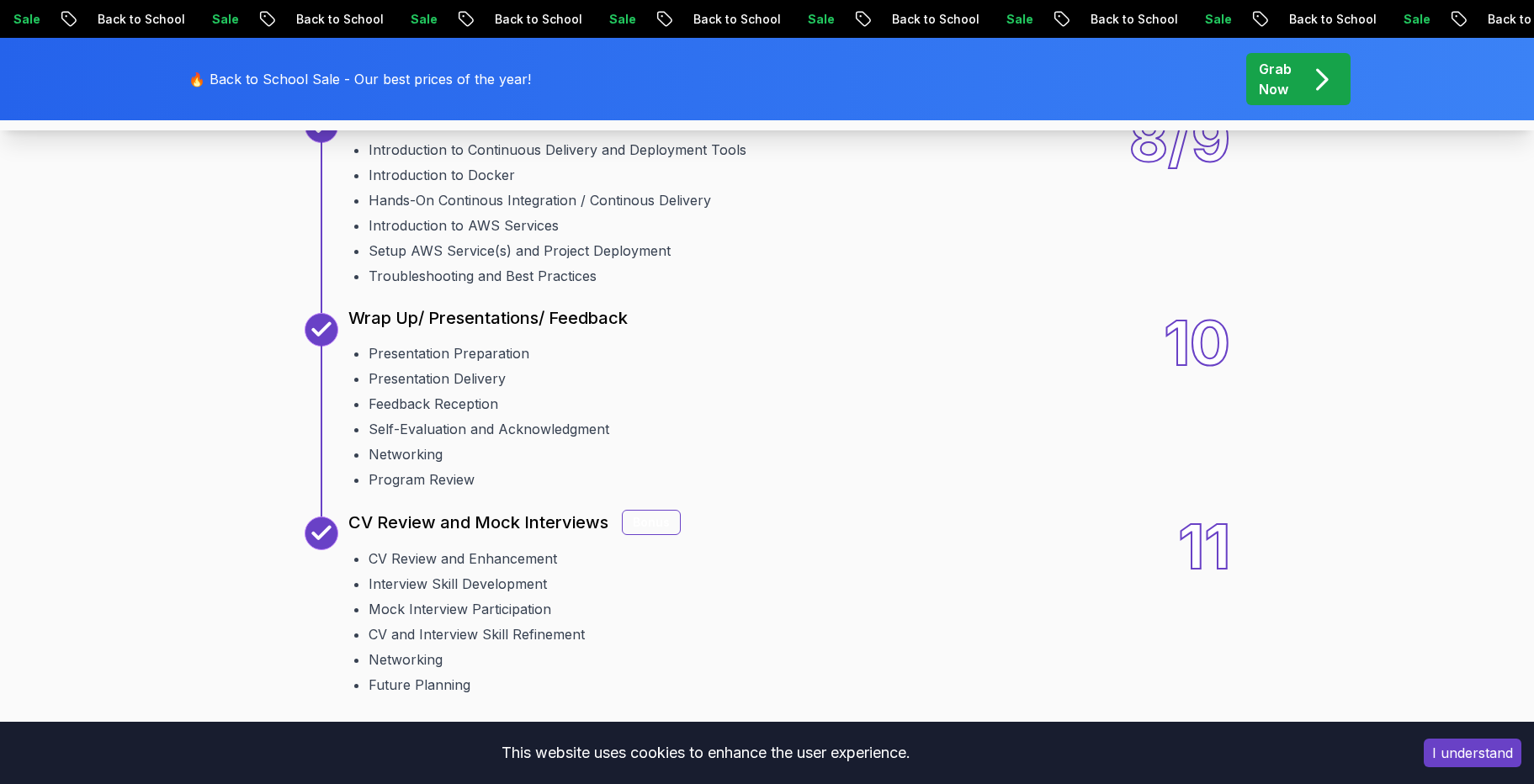
scroll to position [2932, 0]
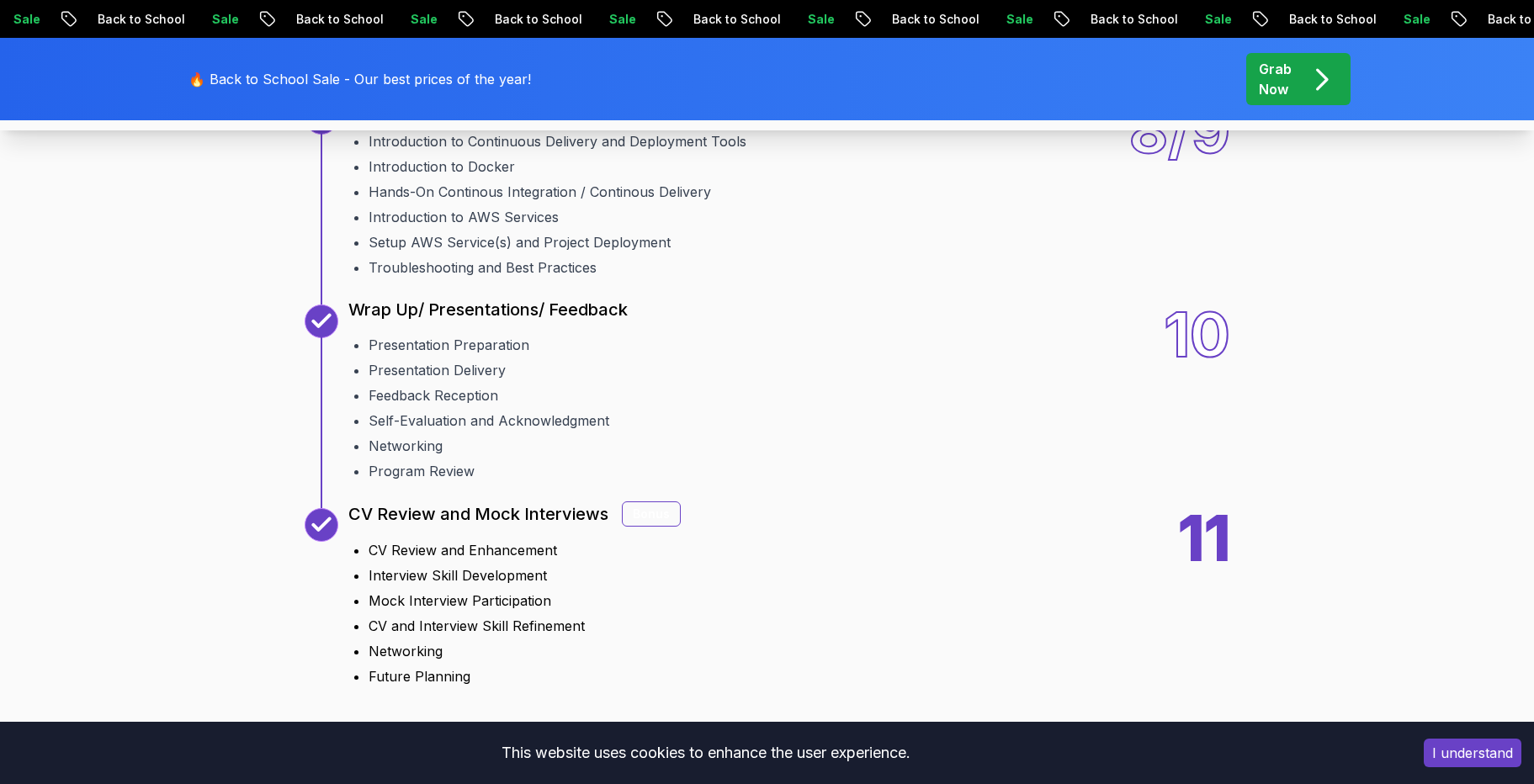
click at [658, 519] on div "Bonus" at bounding box center [651, 514] width 59 height 25
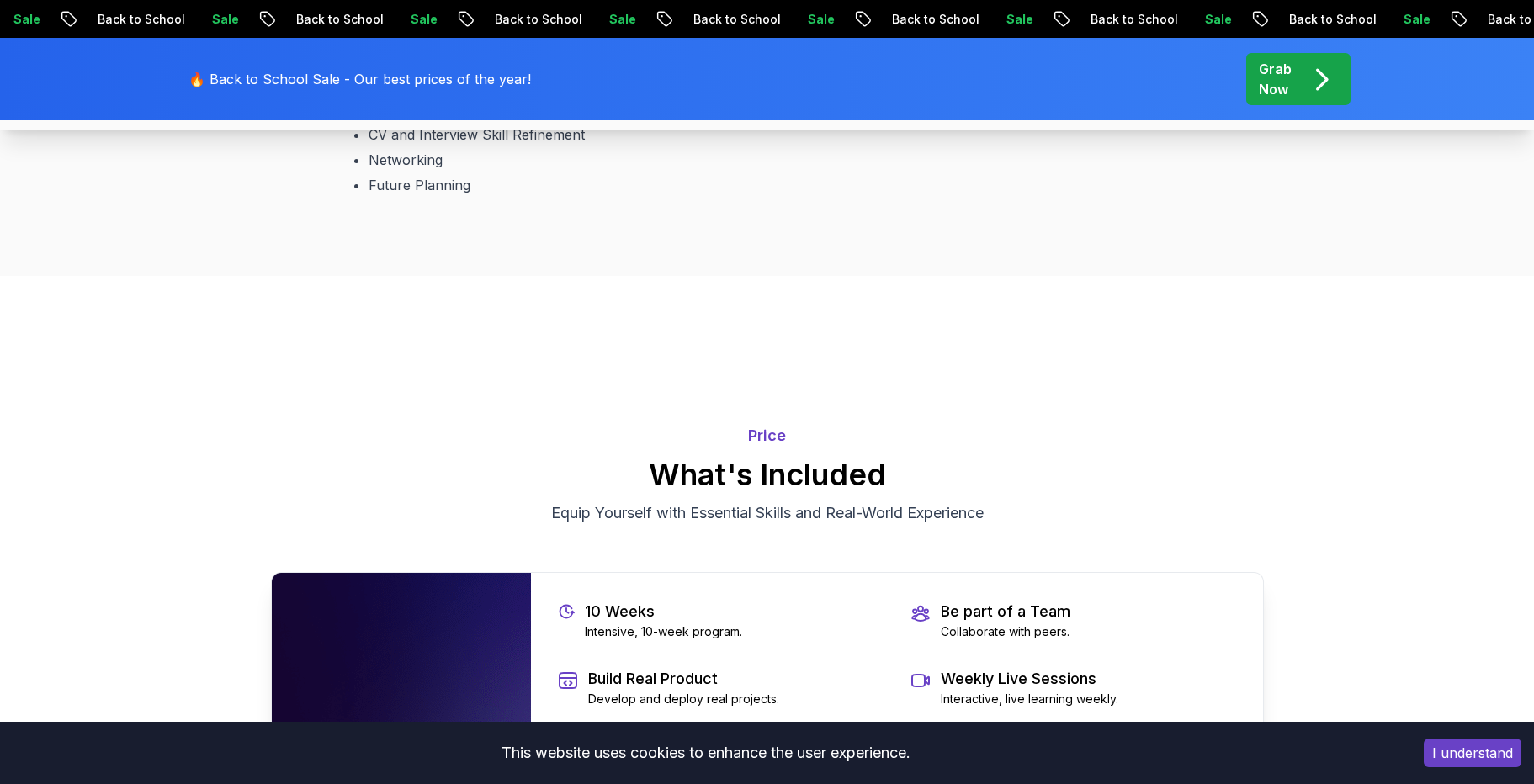
scroll to position [3417, 0]
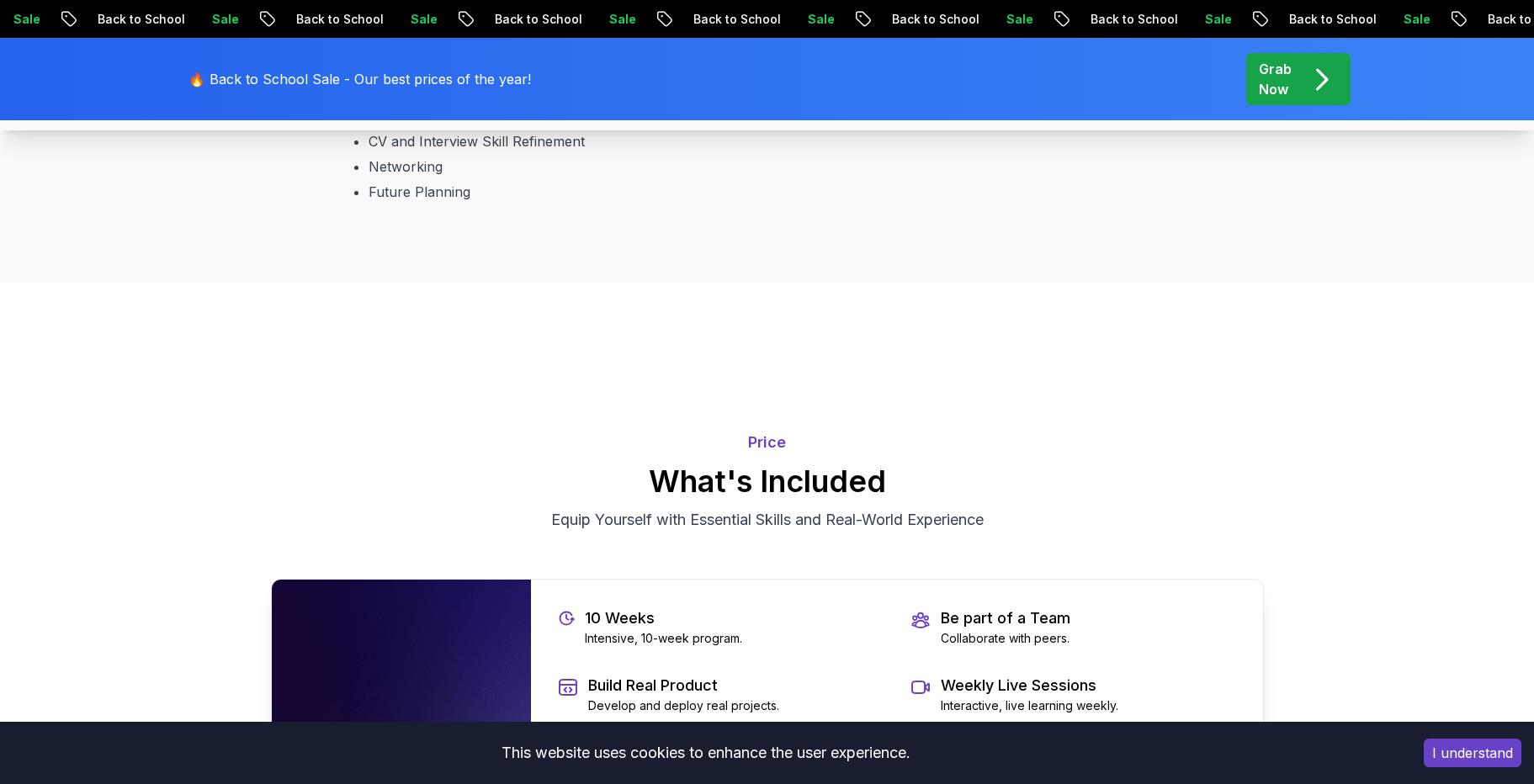
click at [766, 437] on p "Price" at bounding box center [767, 442] width 993 height 23
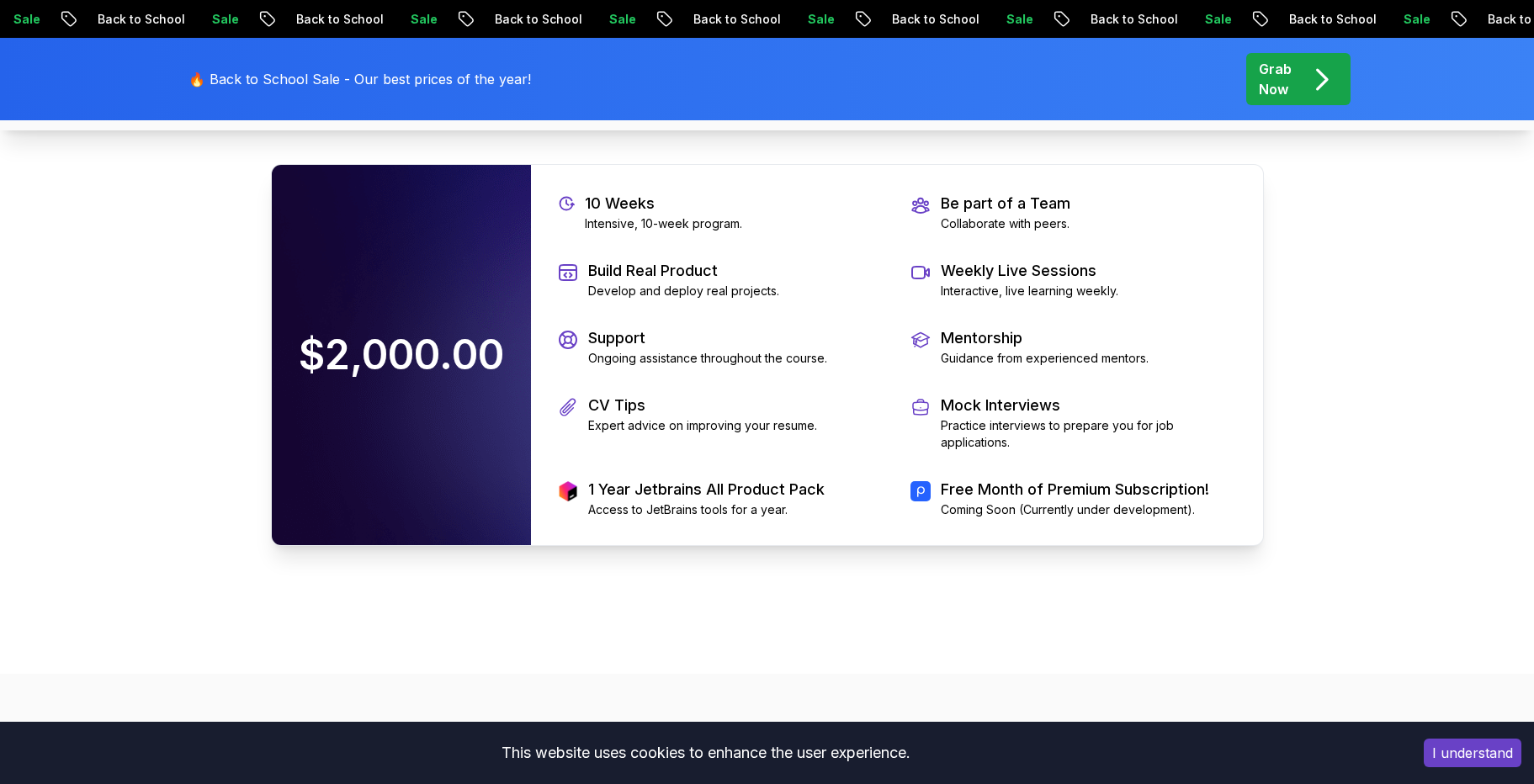
scroll to position [3834, 0]
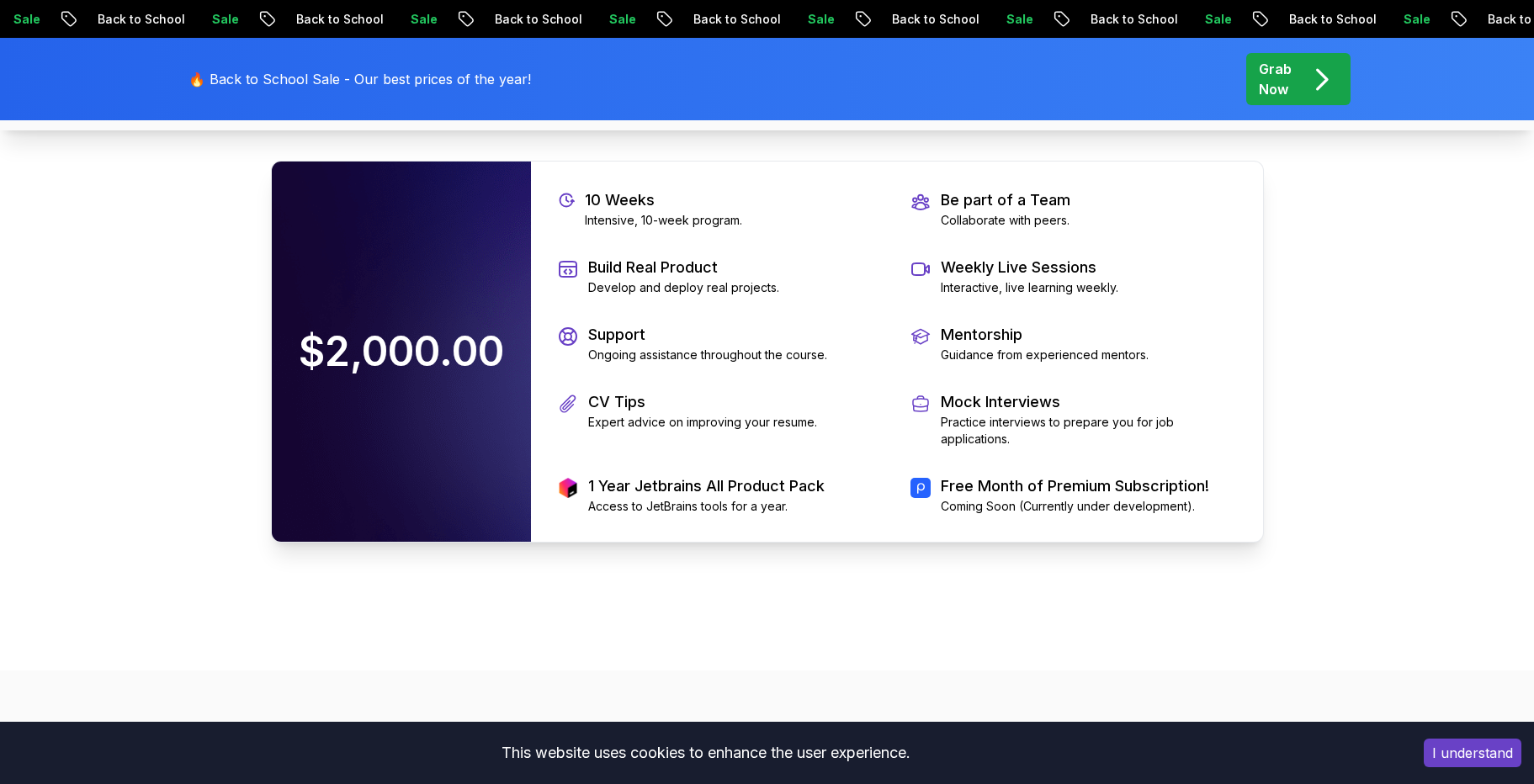
click at [743, 423] on p "Expert advice on improving your resume." at bounding box center [702, 422] width 229 height 17
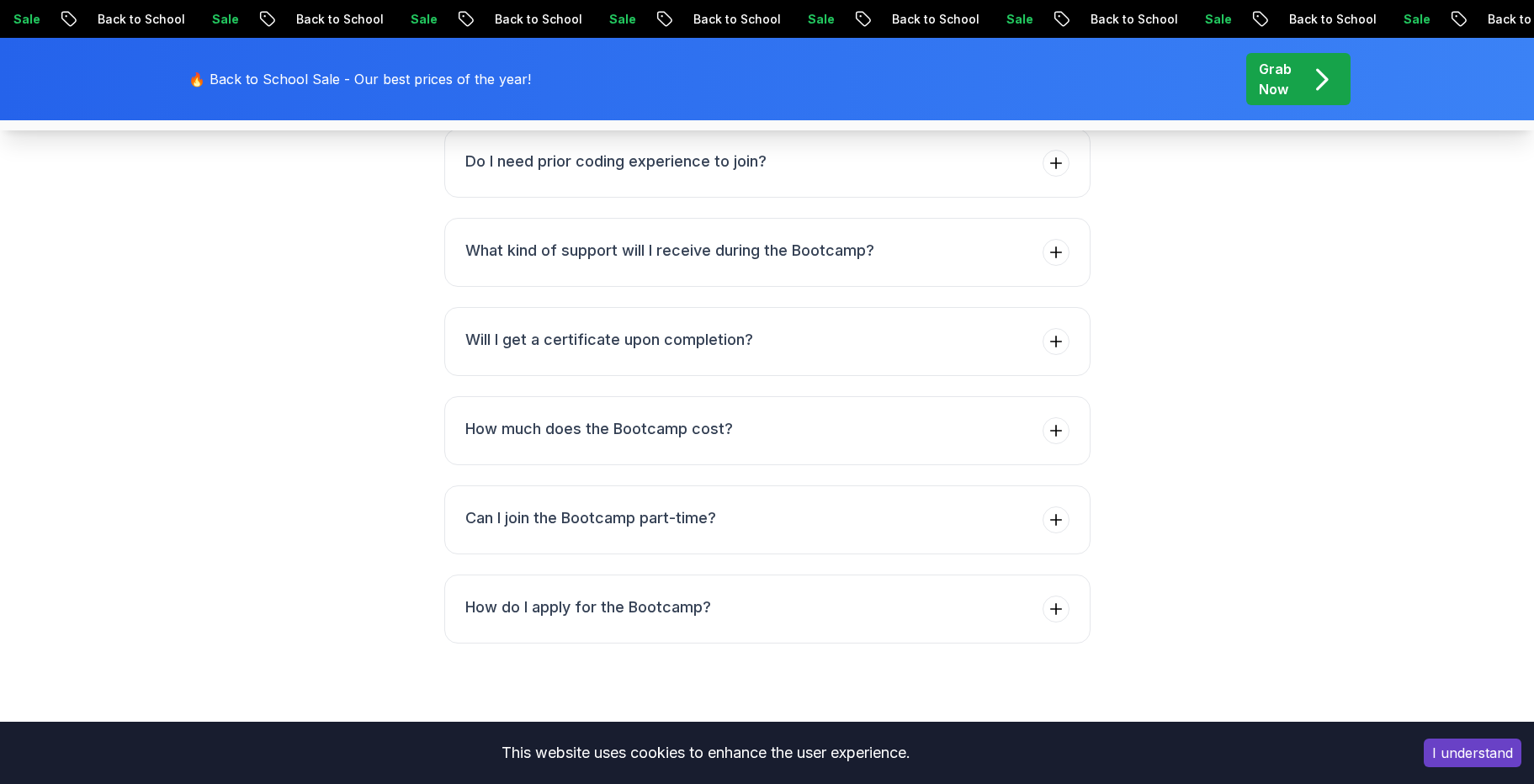
scroll to position [6829, 0]
